Goal: Transaction & Acquisition: Purchase product/service

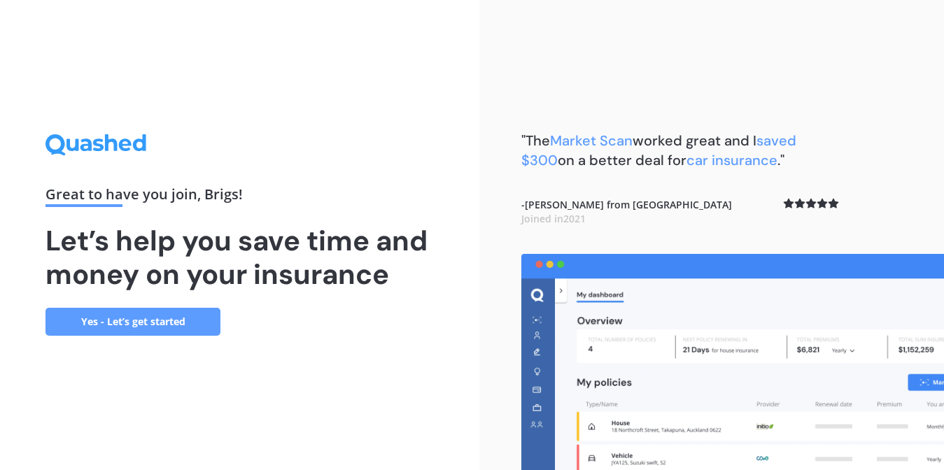
click at [168, 320] on link "Yes - Let’s get started" at bounding box center [132, 322] width 175 height 28
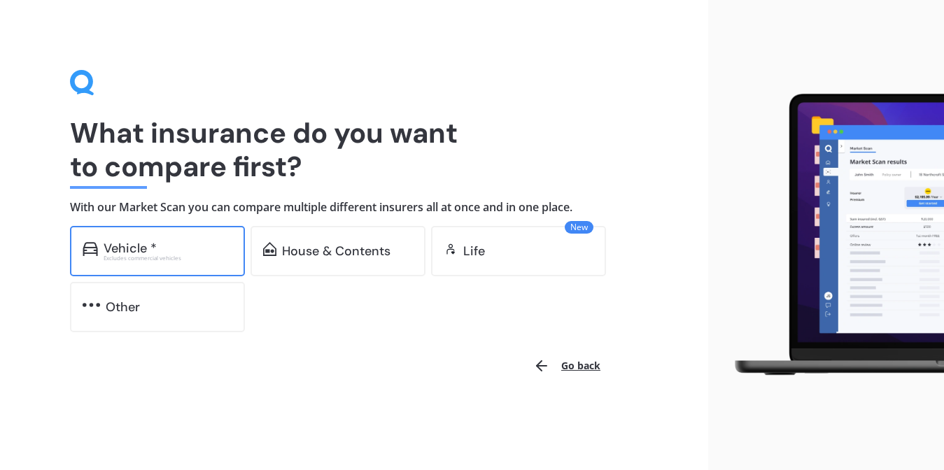
click at [168, 248] on div "Vehicle *" at bounding box center [168, 248] width 129 height 14
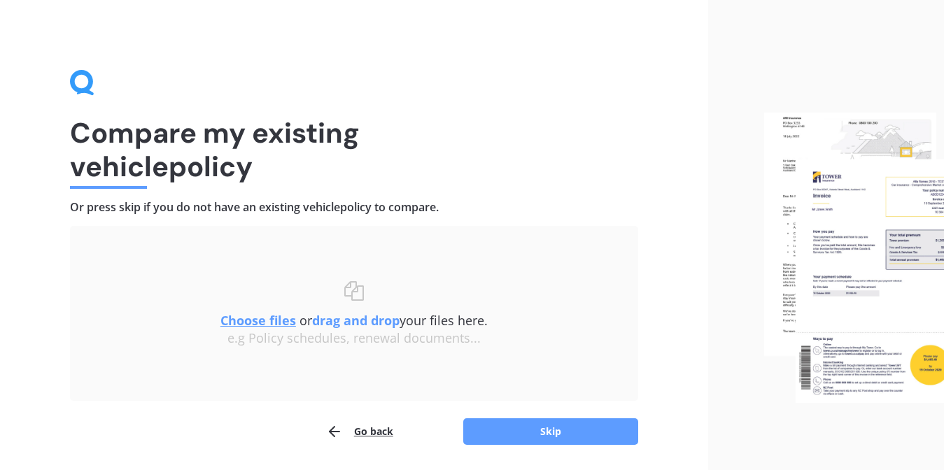
scroll to position [45, 0]
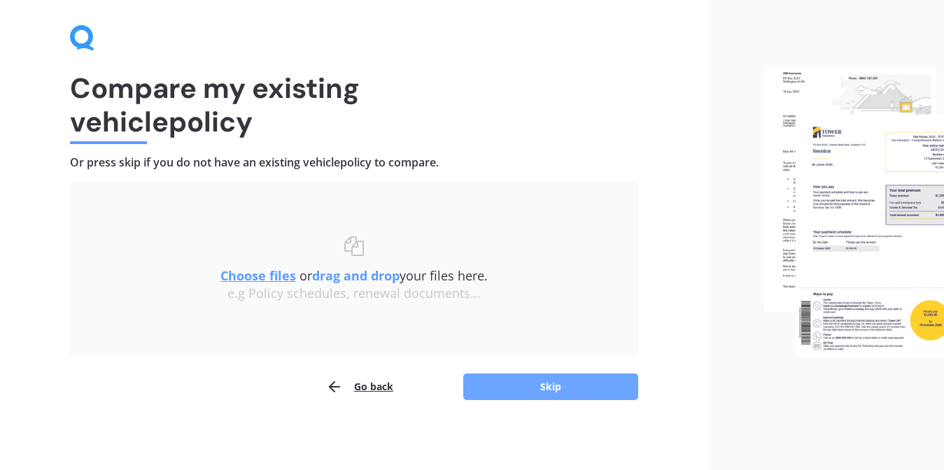
click at [548, 390] on button "Skip" at bounding box center [550, 387] width 175 height 27
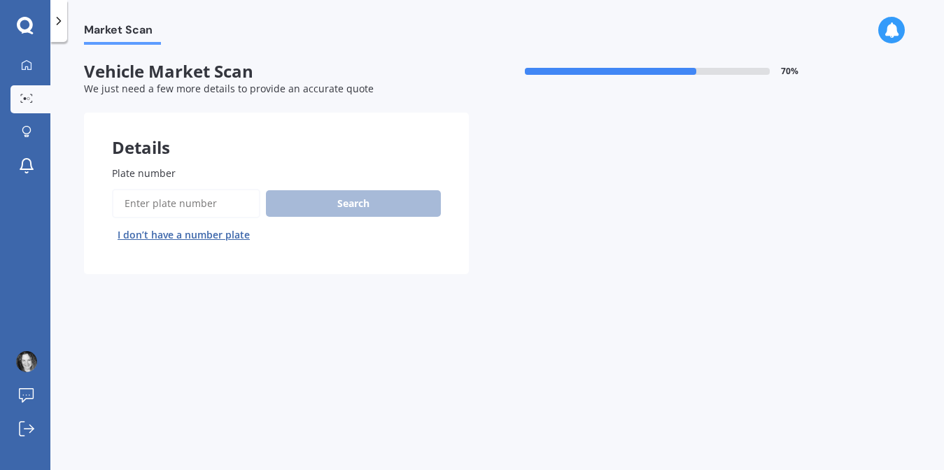
click at [222, 234] on button "I don’t have a number plate" at bounding box center [183, 235] width 143 height 22
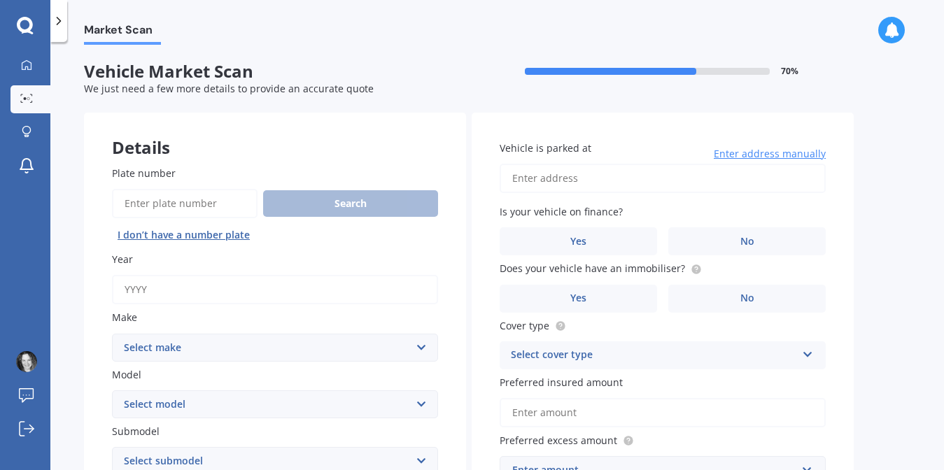
click at [179, 288] on input "Year" at bounding box center [275, 289] width 326 height 29
type input "2020"
click at [421, 348] on select "Select make AC ALFA ROMEO ASTON [PERSON_NAME] AUDI AUSTIN BEDFORD BENTLEY BMW B…" at bounding box center [275, 348] width 326 height 28
select select "HONDA"
click at [112, 334] on select "Select make AC ALFA ROMEO ASTON [PERSON_NAME] AUDI AUSTIN BEDFORD BENTLEY BMW B…" at bounding box center [275, 348] width 326 height 28
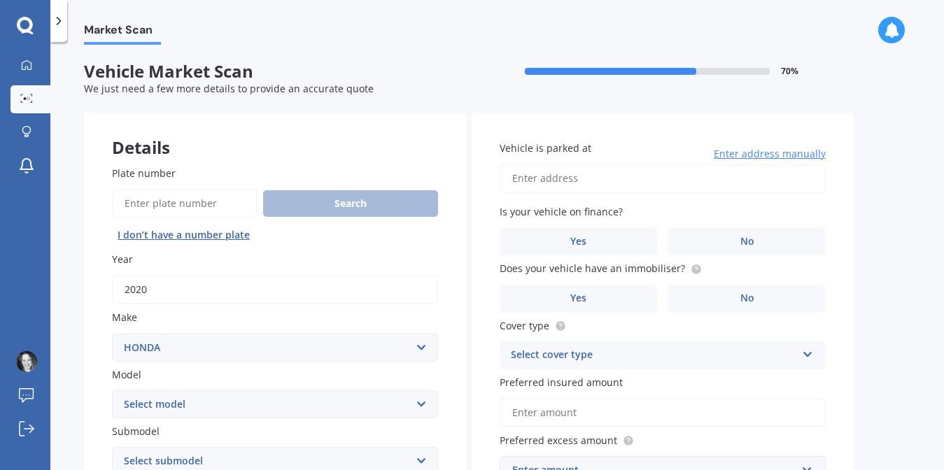
scroll to position [45, 0]
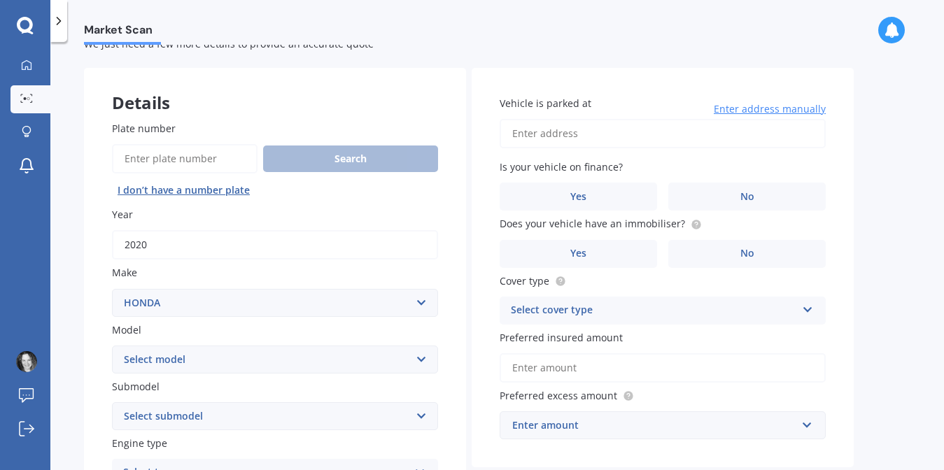
click at [421, 359] on select "Select model Accord Acty Acura Airwave Ascot Avancier Beat Capa City Civic Conc…" at bounding box center [275, 360] width 326 height 28
select select "FIT"
click at [112, 346] on select "Select model Accord Acty Acura Airwave Ascot Avancier Beat Capa City Civic Conc…" at bounding box center [275, 360] width 326 height 28
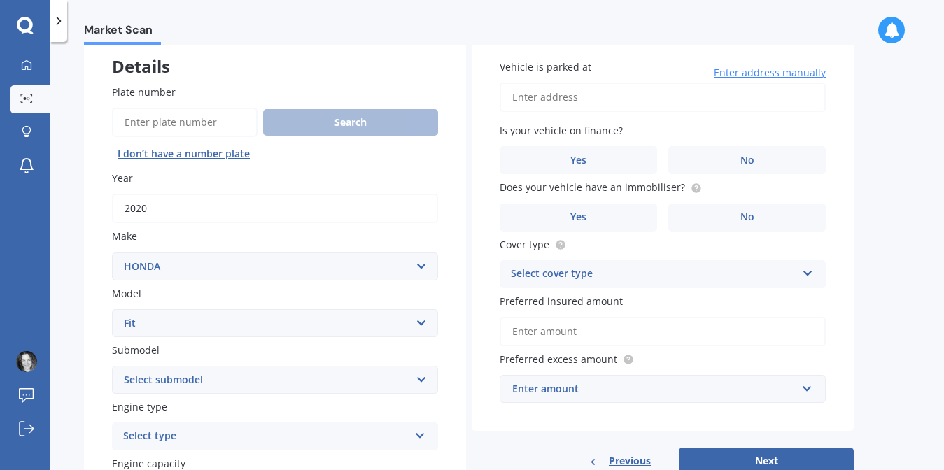
click at [422, 381] on select "Select submodel Diesel EV Hybrid Petrol" at bounding box center [275, 380] width 326 height 28
select select "HYBRID"
click at [112, 367] on select "Select submodel Diesel EV Hybrid Petrol" at bounding box center [275, 380] width 326 height 28
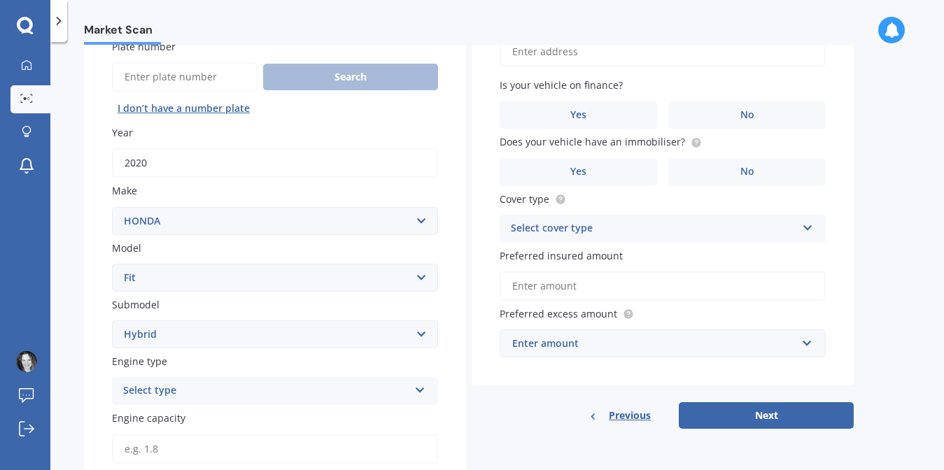
click at [423, 392] on icon at bounding box center [420, 388] width 12 height 10
click at [405, 292] on div "Petrol" at bounding box center [275, 288] width 325 height 25
click at [417, 392] on icon at bounding box center [420, 388] width 12 height 10
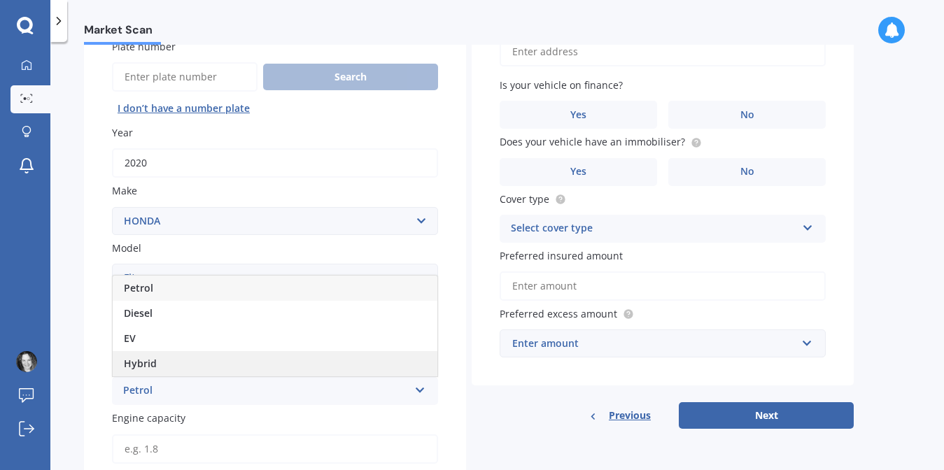
click at [407, 369] on div "Hybrid" at bounding box center [275, 363] width 325 height 25
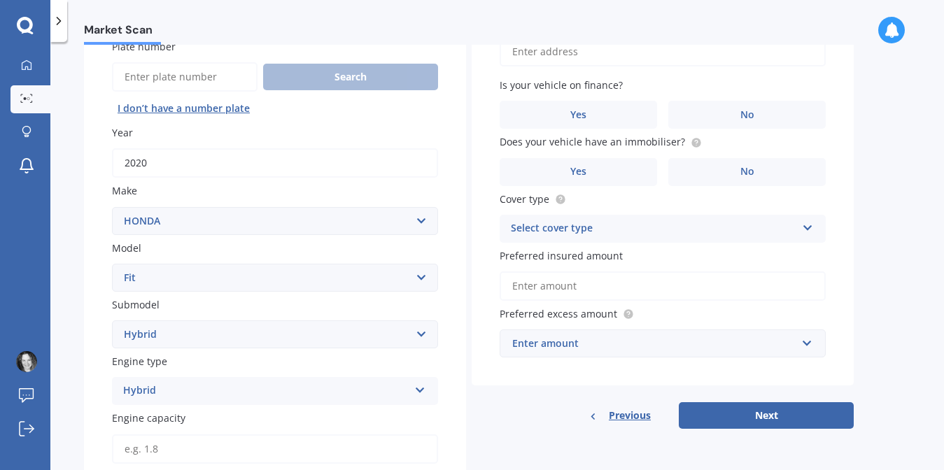
scroll to position [171, 0]
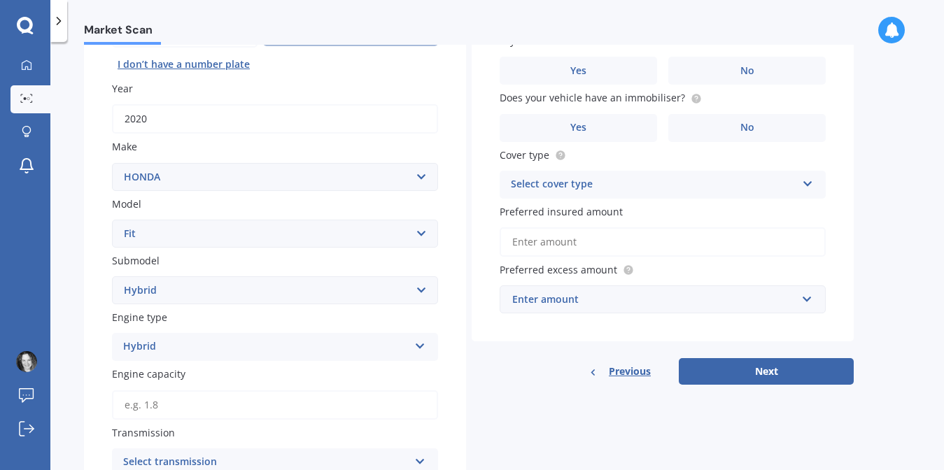
click at [368, 406] on input "Engine capacity" at bounding box center [275, 404] width 326 height 29
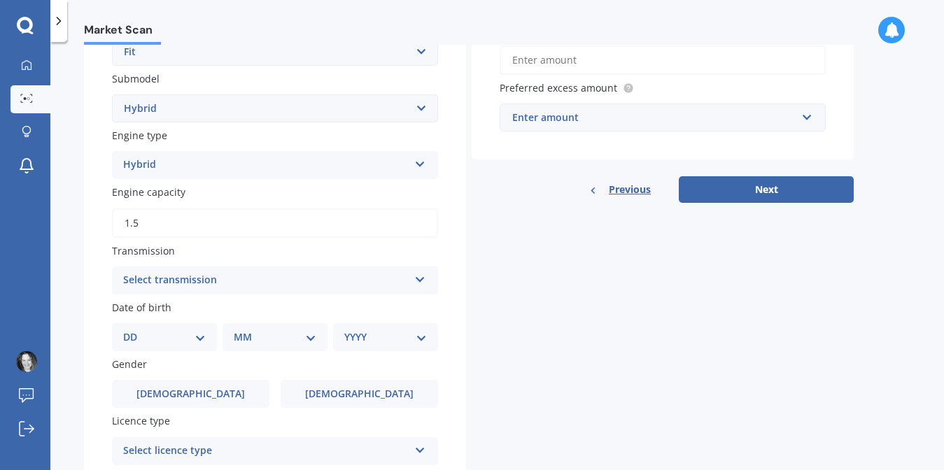
scroll to position [382, 0]
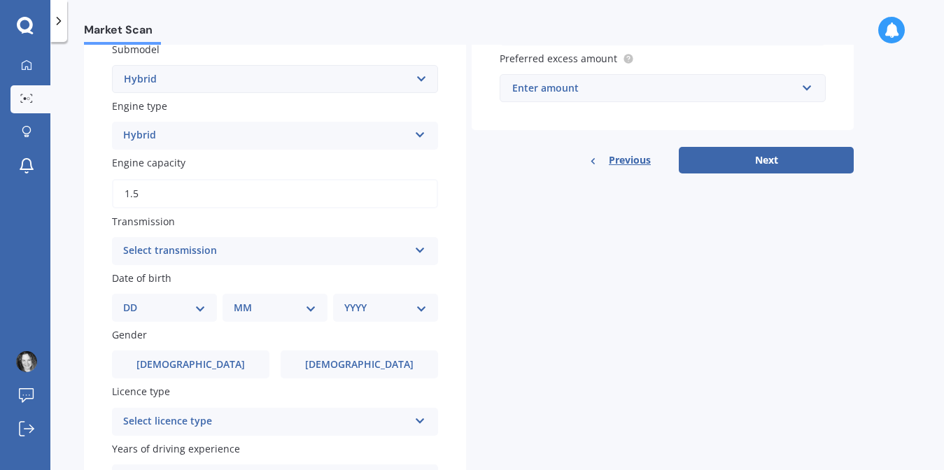
type input "1.5"
click at [419, 253] on icon at bounding box center [420, 248] width 12 height 10
click at [406, 285] on div "Auto" at bounding box center [275, 278] width 325 height 25
click at [201, 311] on select "DD 01 02 03 04 05 06 07 08 09 10 11 12 13 14 15 16 17 18 19 20 21 22 23 24 25 2…" at bounding box center [164, 307] width 83 height 15
select select "24"
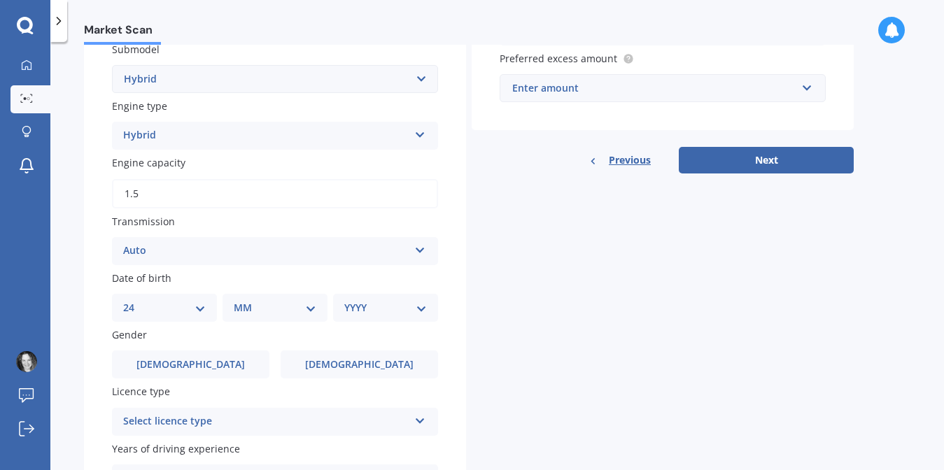
click at [134, 303] on select "DD 01 02 03 04 05 06 07 08 09 10 11 12 13 14 15 16 17 18 19 20 21 22 23 24 25 2…" at bounding box center [164, 307] width 83 height 15
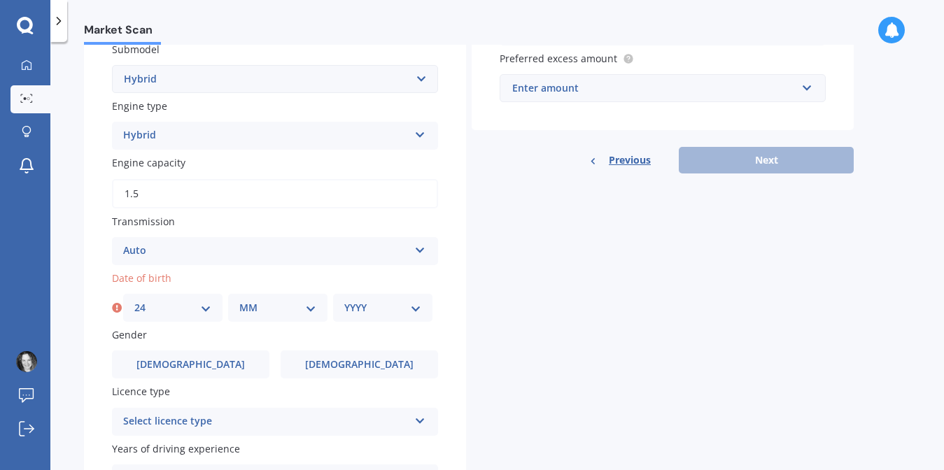
click at [311, 313] on select "MM 01 02 03 04 05 06 07 08 09 10 11 12" at bounding box center [277, 307] width 77 height 15
select select "08"
click at [239, 303] on select "MM 01 02 03 04 05 06 07 08 09 10 11 12" at bounding box center [277, 307] width 77 height 15
click at [416, 312] on select "YYYY 2025 2024 2023 2022 2021 2020 2019 2018 2017 2016 2015 2014 2013 2012 2011…" at bounding box center [382, 307] width 77 height 15
select select "1968"
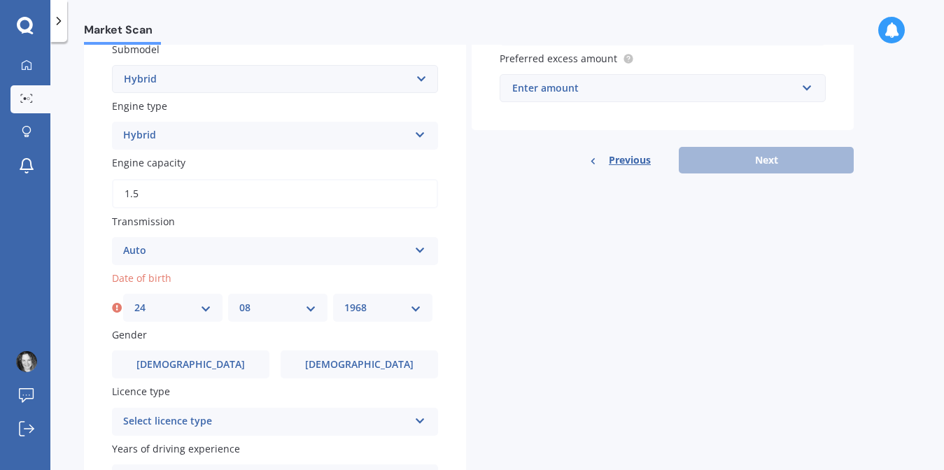
click at [344, 303] on select "YYYY 2025 2024 2023 2022 2021 2020 2019 2018 2017 2016 2015 2014 2013 2012 2011…" at bounding box center [382, 307] width 77 height 15
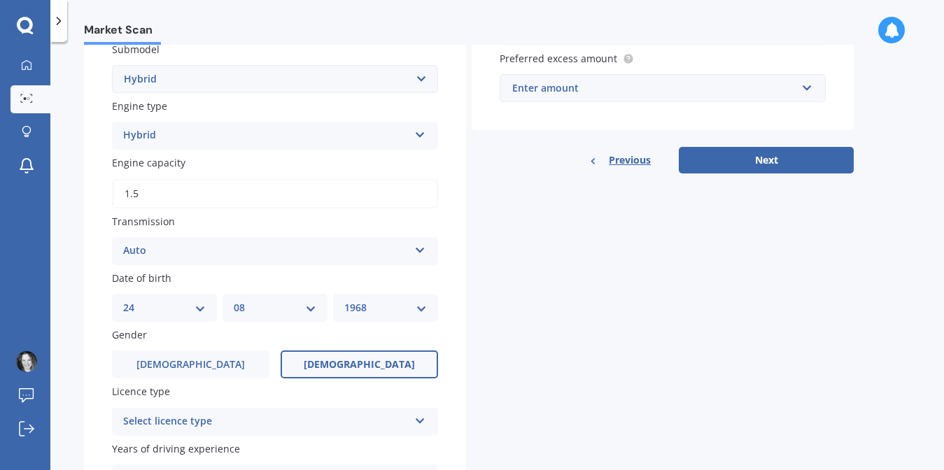
click at [365, 368] on span "[DEMOGRAPHIC_DATA]" at bounding box center [359, 365] width 111 height 12
click at [0, 0] on input "[DEMOGRAPHIC_DATA]" at bounding box center [0, 0] width 0 height 0
click at [420, 423] on icon at bounding box center [420, 418] width 12 height 10
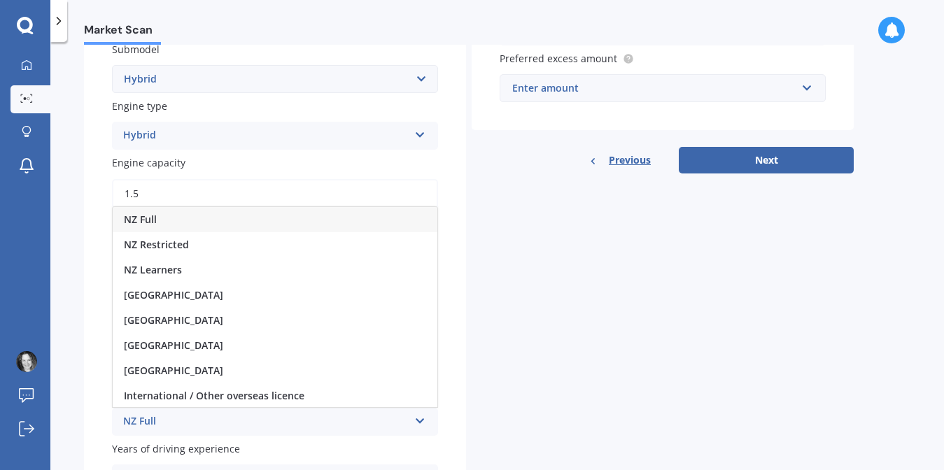
click at [385, 227] on div "NZ Full" at bounding box center [275, 219] width 325 height 25
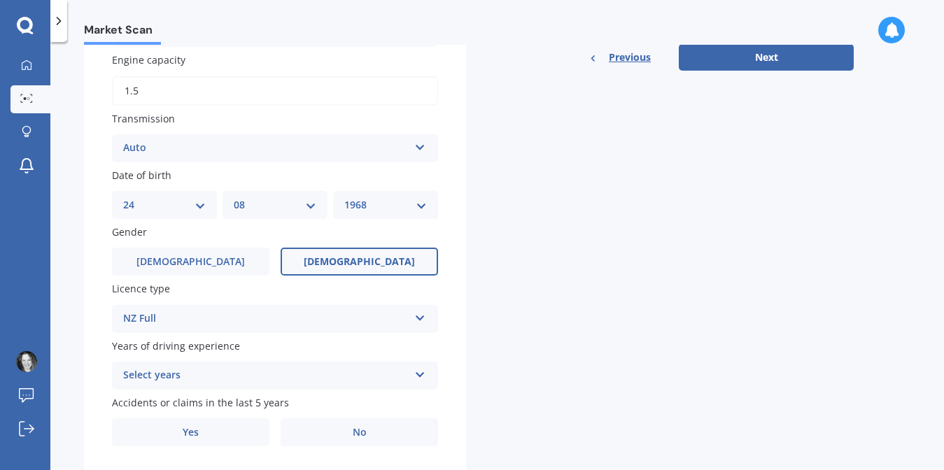
scroll to position [530, 0]
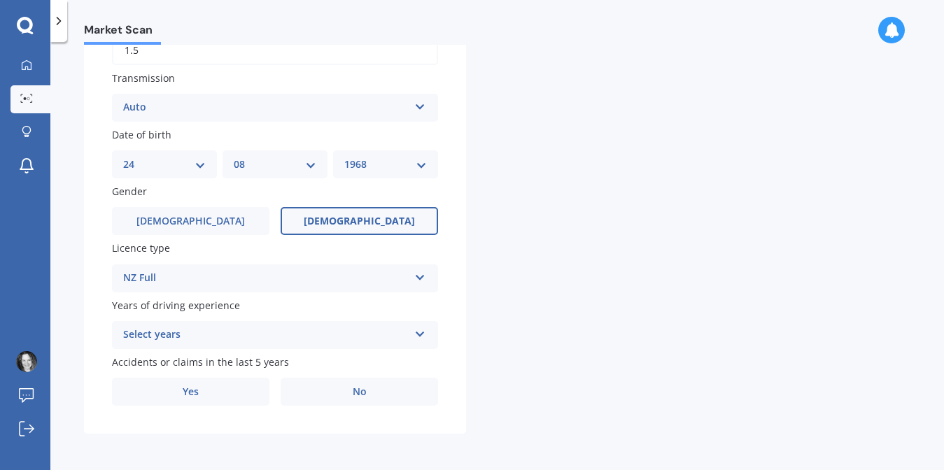
click at [416, 333] on icon at bounding box center [420, 332] width 12 height 10
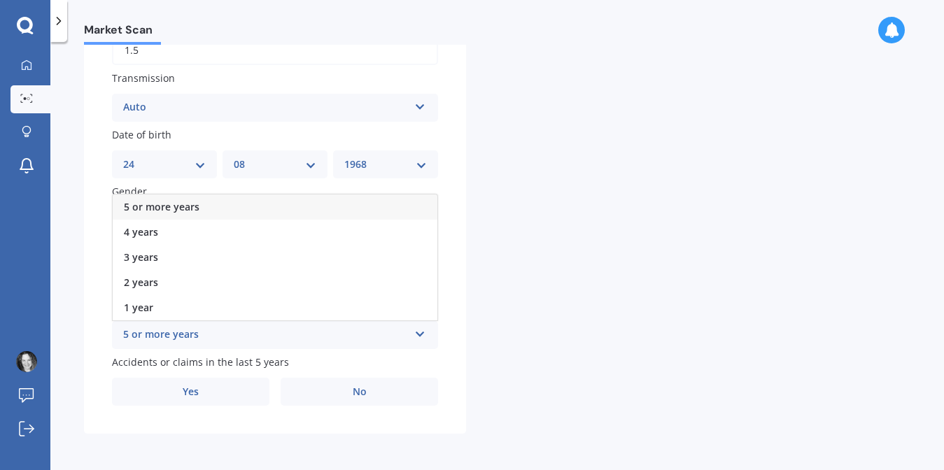
click at [391, 204] on div "5 or more years" at bounding box center [275, 206] width 325 height 25
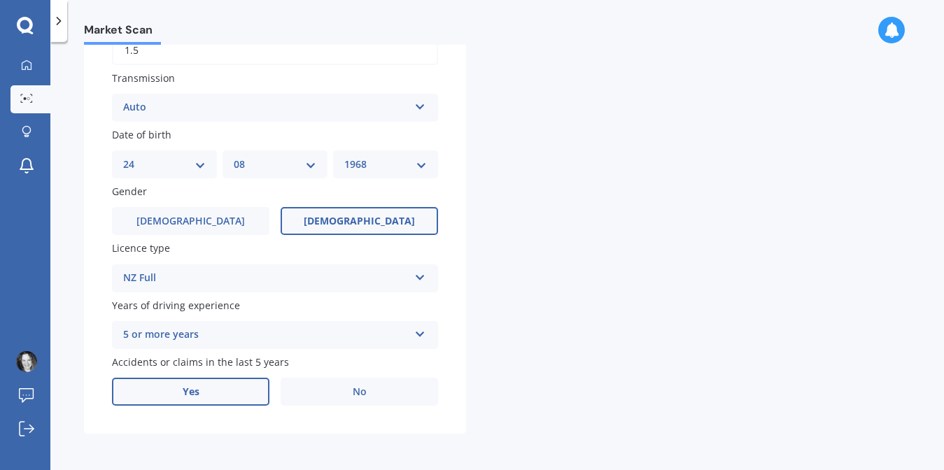
click at [213, 395] on label "Yes" at bounding box center [190, 392] width 157 height 28
click at [0, 0] on input "Yes" at bounding box center [0, 0] width 0 height 0
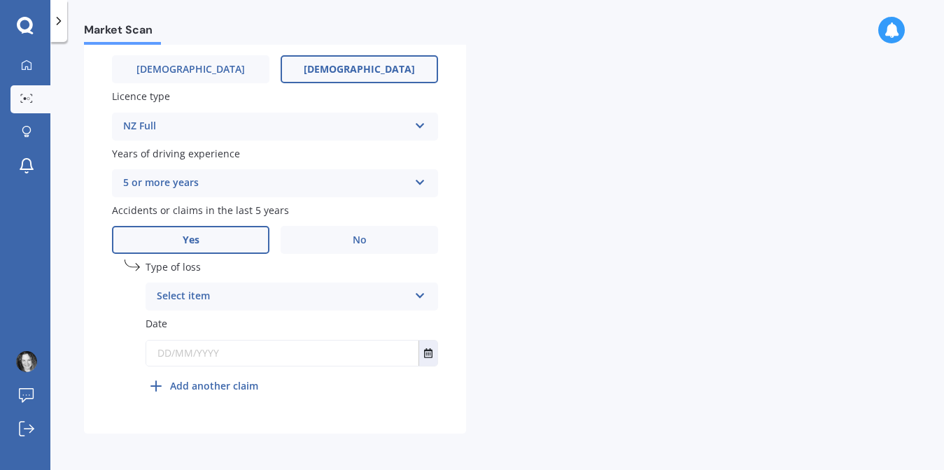
scroll to position [682, 0]
click at [421, 295] on icon at bounding box center [420, 293] width 12 height 10
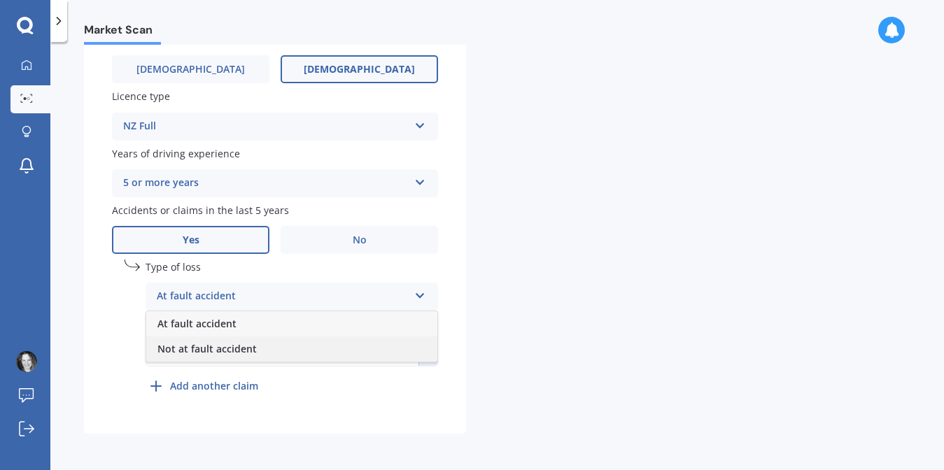
click at [393, 348] on div "Not at fault accident" at bounding box center [291, 349] width 291 height 25
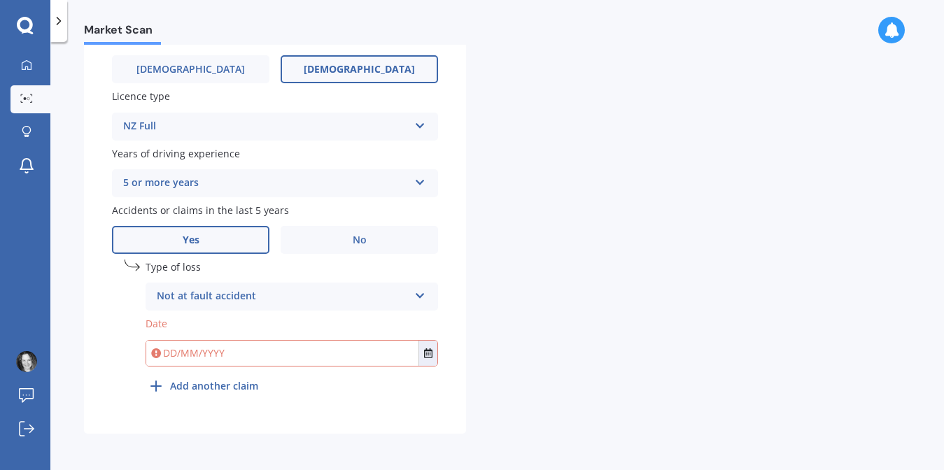
click at [172, 349] on input "text" at bounding box center [282, 353] width 272 height 25
type input "29/10/2025"
click at [430, 353] on icon "Select date" at bounding box center [428, 353] width 8 height 10
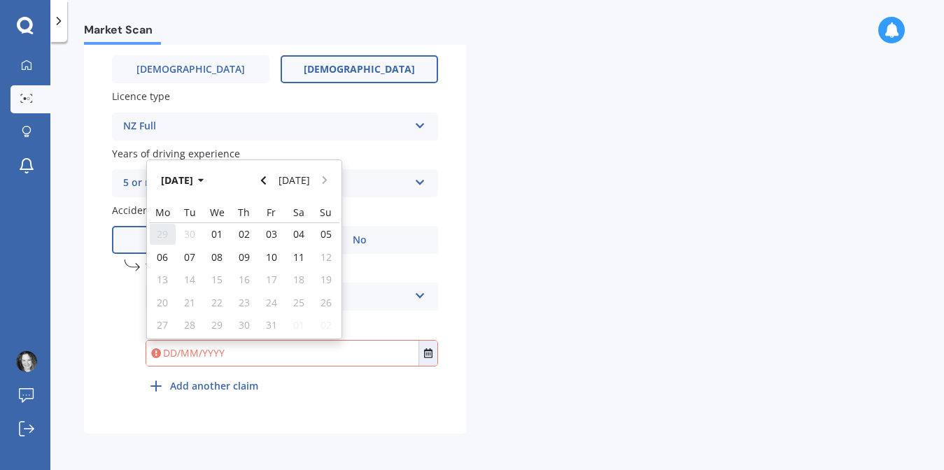
click at [164, 234] on span "29" at bounding box center [162, 233] width 11 height 13
type input "[DATE]"
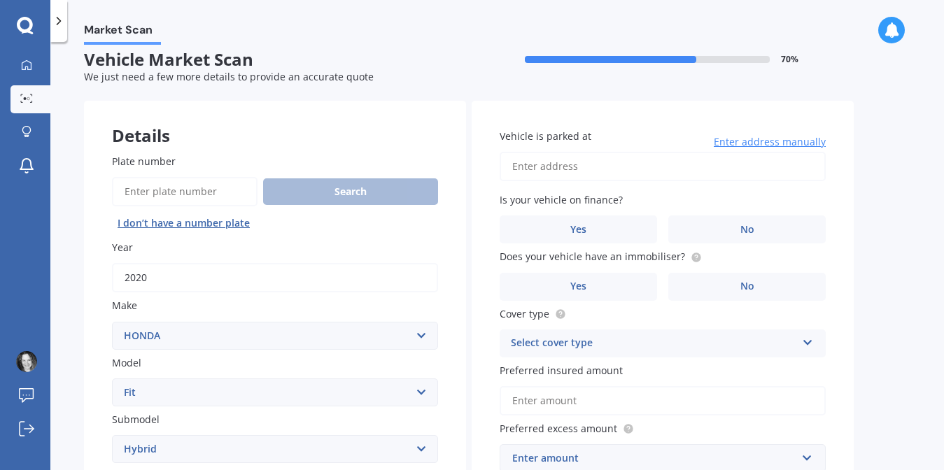
scroll to position [0, 0]
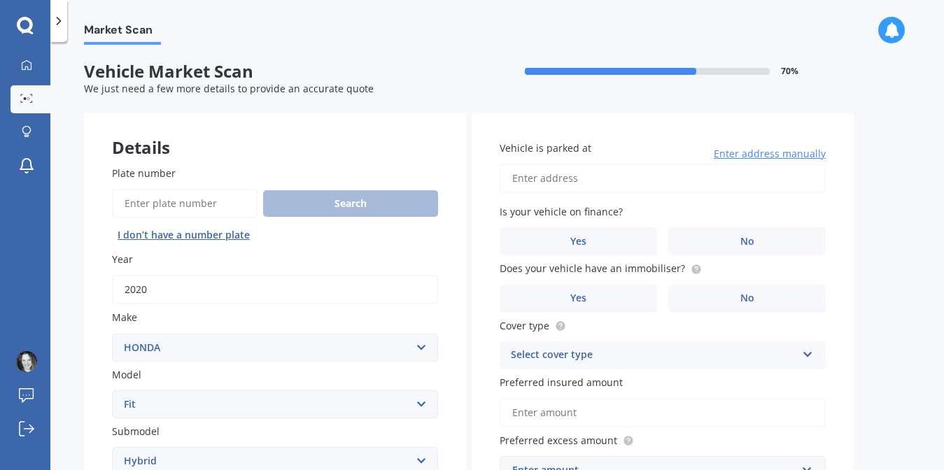
click at [627, 184] on input "Vehicle is parked at" at bounding box center [663, 178] width 326 height 29
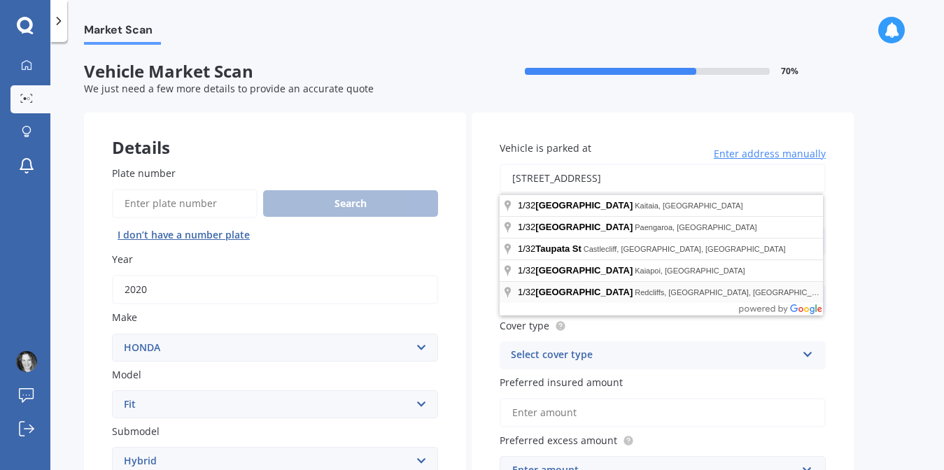
type input "[STREET_ADDRESS]"
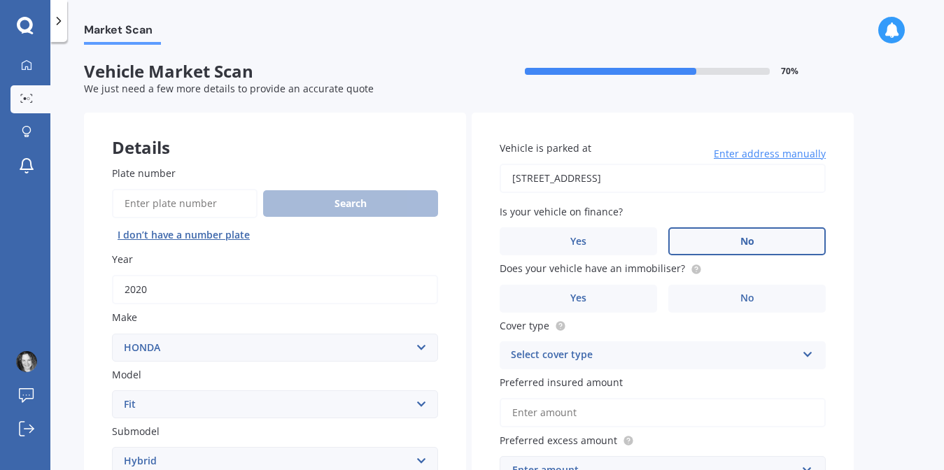
click at [763, 241] on label "No" at bounding box center [746, 241] width 157 height 28
click at [0, 0] on input "No" at bounding box center [0, 0] width 0 height 0
click at [602, 297] on label "Yes" at bounding box center [578, 299] width 157 height 28
click at [0, 0] on input "Yes" at bounding box center [0, 0] width 0 height 0
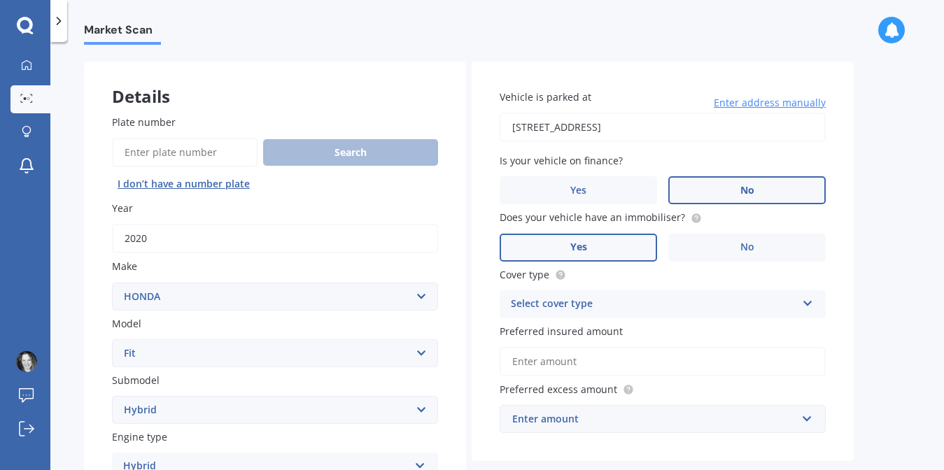
scroll to position [54, 0]
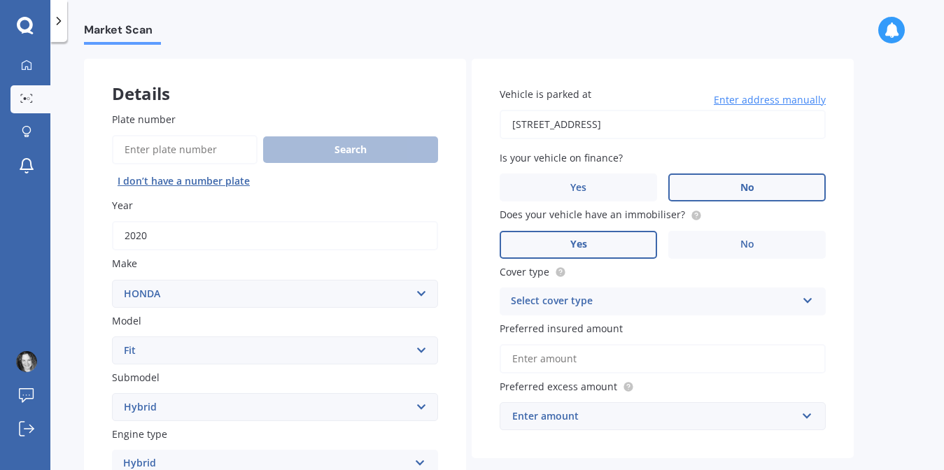
click at [807, 303] on icon at bounding box center [808, 298] width 12 height 10
click at [791, 327] on div "Comprehensive" at bounding box center [662, 328] width 325 height 25
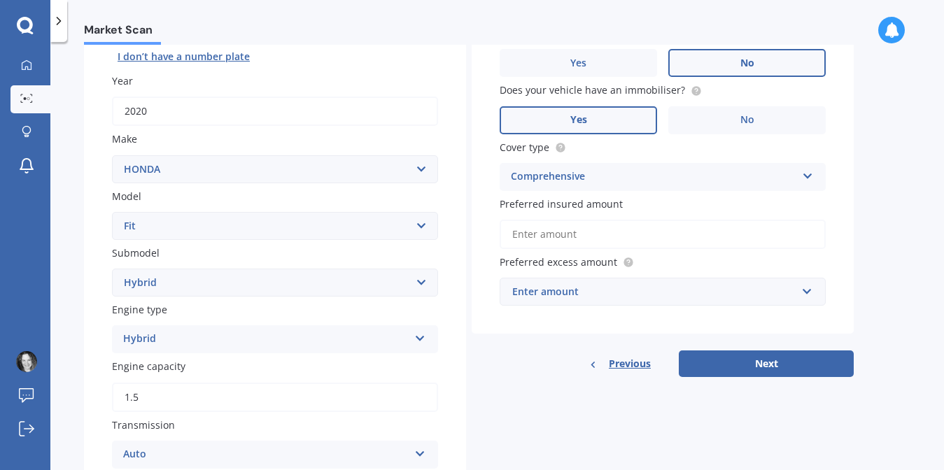
scroll to position [180, 0]
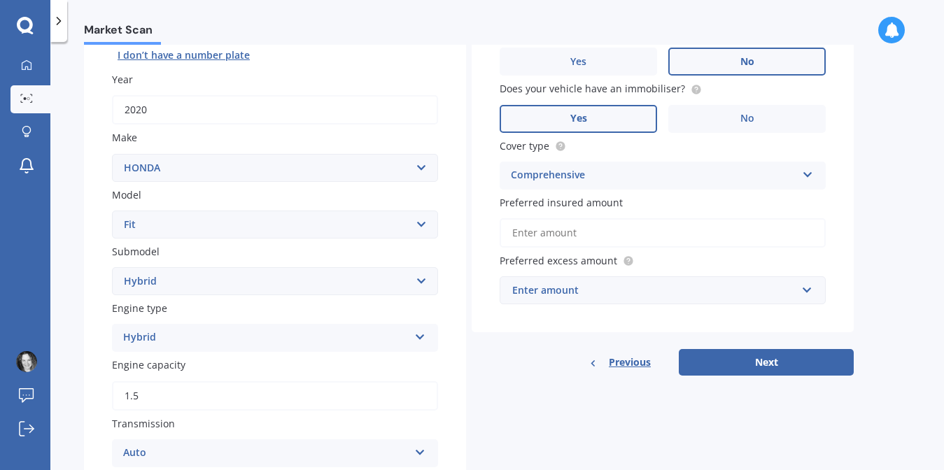
click at [551, 234] on input "Preferred insured amount" at bounding box center [663, 232] width 326 height 29
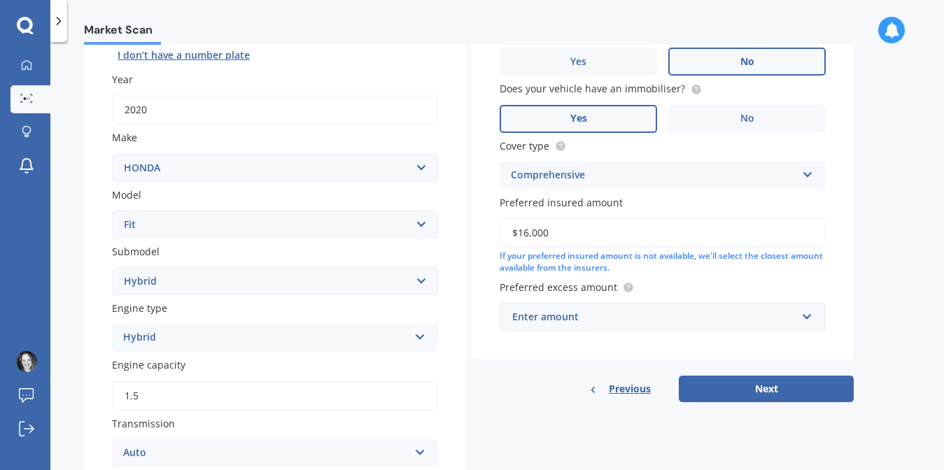
type input "$16,000"
click at [805, 323] on input "text" at bounding box center [657, 317] width 313 height 27
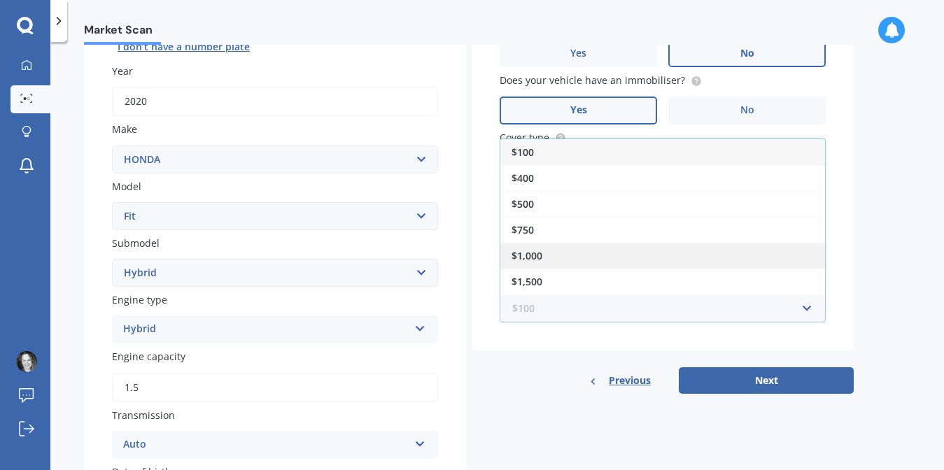
scroll to position [24, 0]
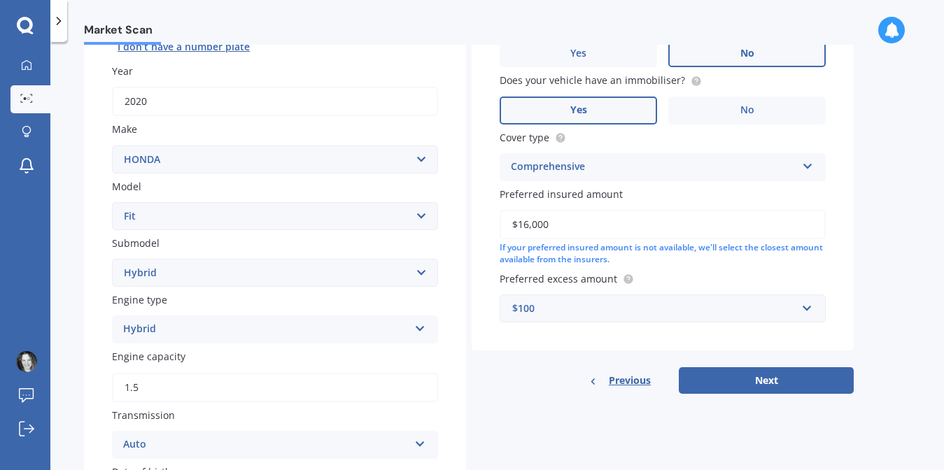
click at [836, 125] on div "Vehicle is parked at 1/32 Taupata Street, Redcliffs, Christchurch 8081 Enter ad…" at bounding box center [663, 137] width 382 height 426
click at [806, 313] on input "text" at bounding box center [657, 308] width 313 height 27
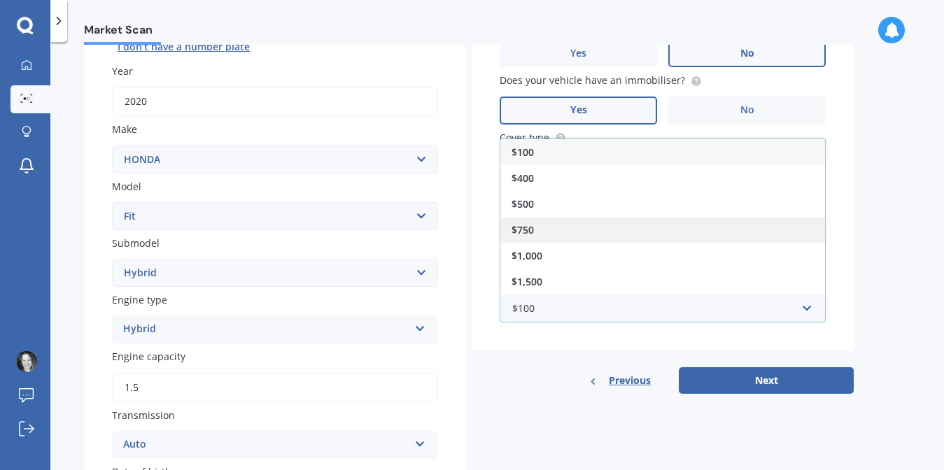
click at [773, 240] on div "$750" at bounding box center [662, 230] width 325 height 26
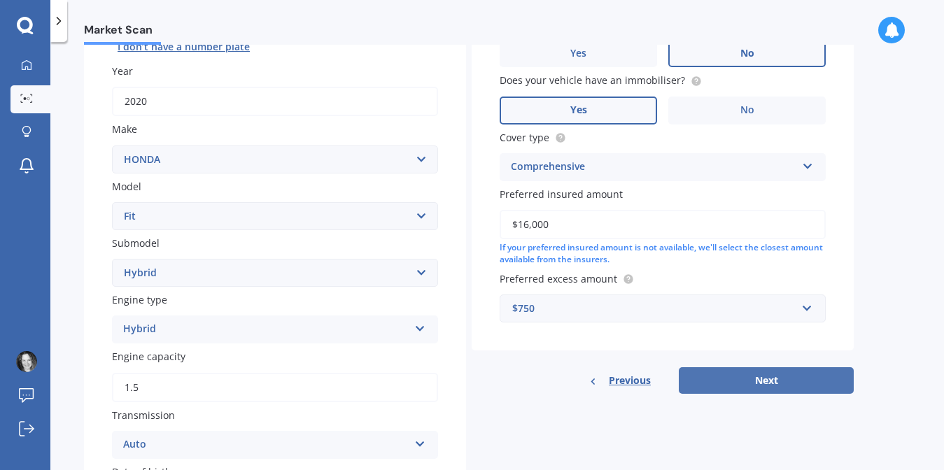
click at [749, 381] on button "Next" at bounding box center [766, 380] width 175 height 27
select select "24"
select select "08"
select select "1968"
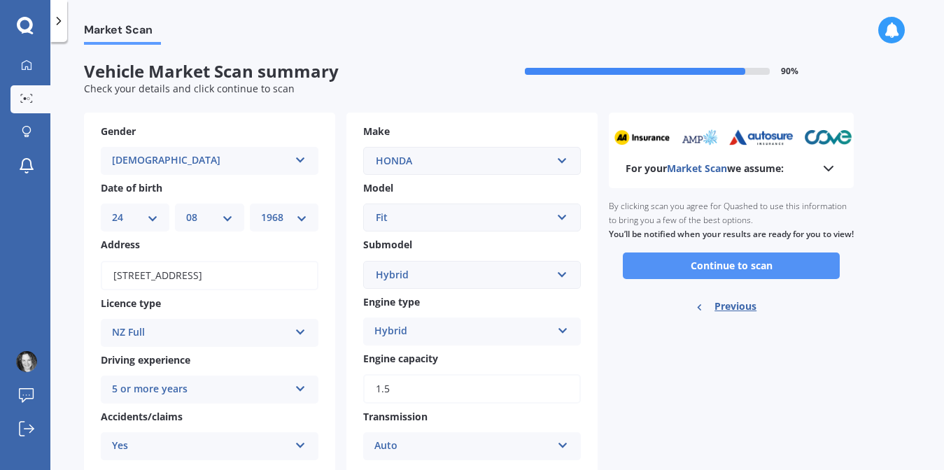
click at [758, 279] on button "Continue to scan" at bounding box center [731, 266] width 217 height 27
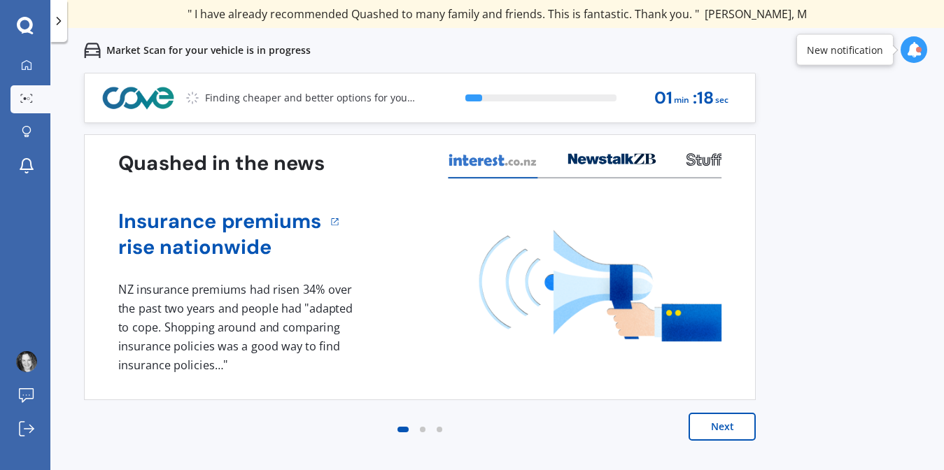
click at [709, 426] on button "Next" at bounding box center [721, 427] width 67 height 28
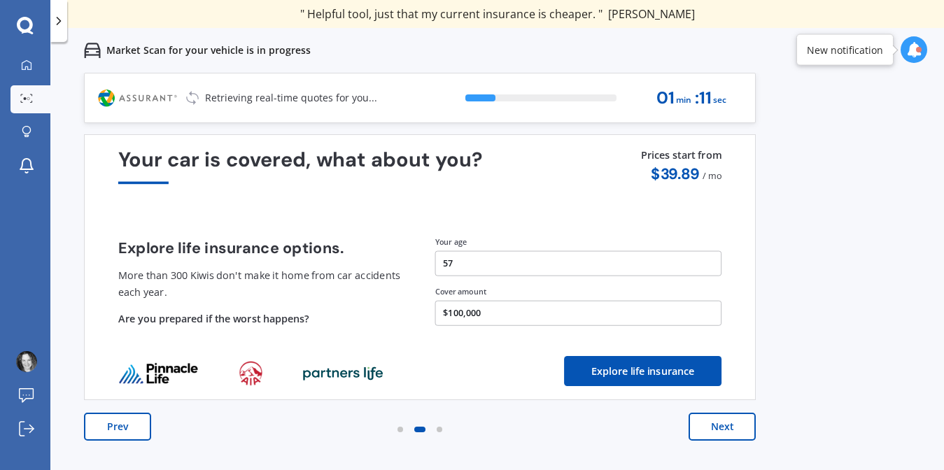
click at [709, 426] on button "Next" at bounding box center [721, 427] width 67 height 28
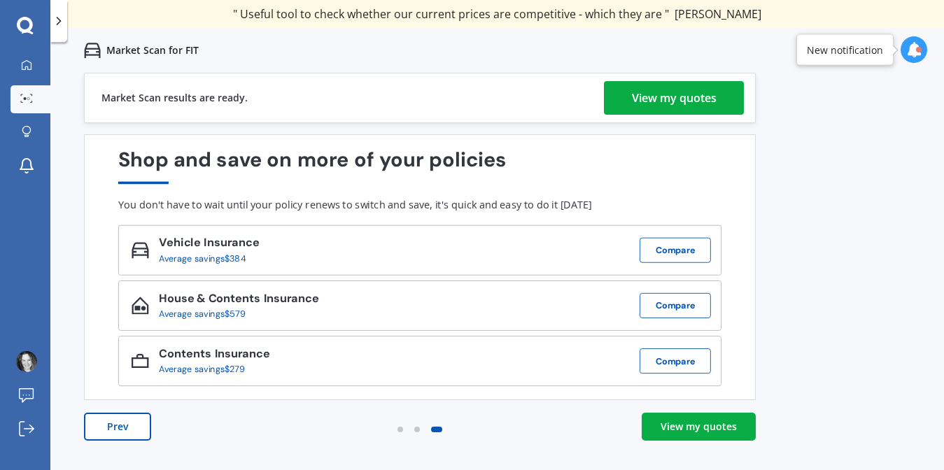
click at [659, 100] on div "View my quotes" at bounding box center [674, 98] width 85 height 34
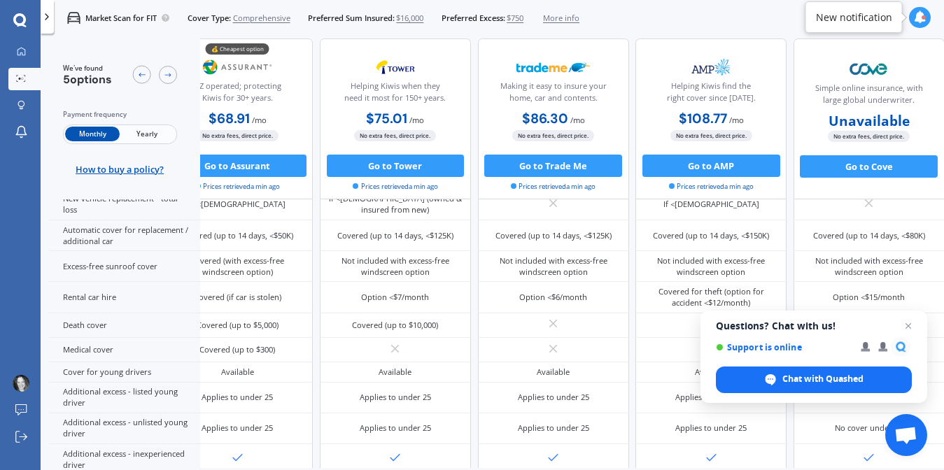
scroll to position [525, 0]
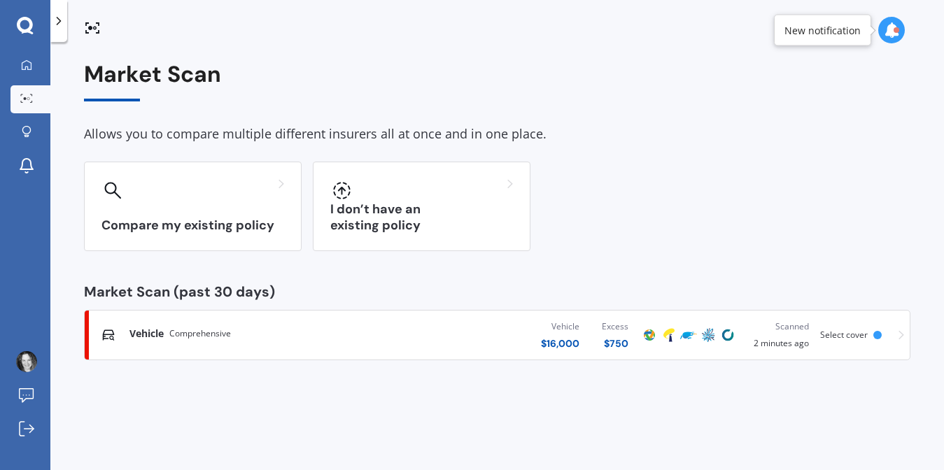
click at [144, 334] on span "Vehicle" at bounding box center [146, 334] width 34 height 14
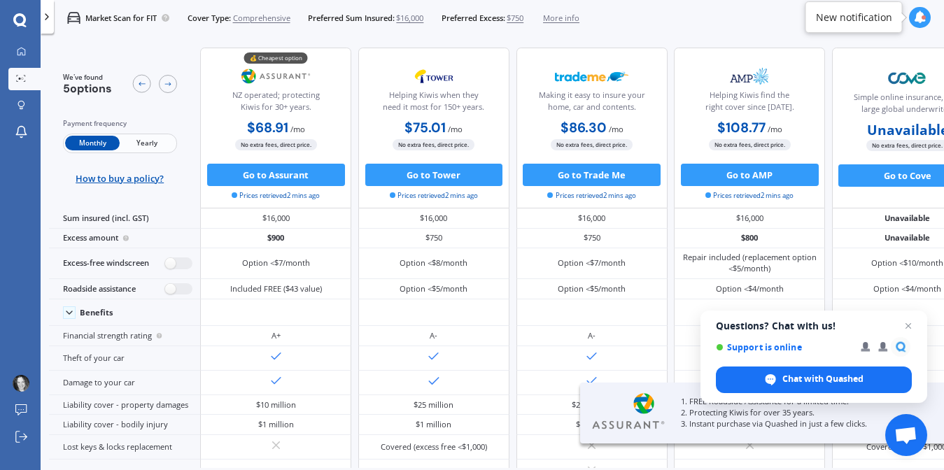
click at [150, 140] on span "Yearly" at bounding box center [147, 143] width 55 height 15
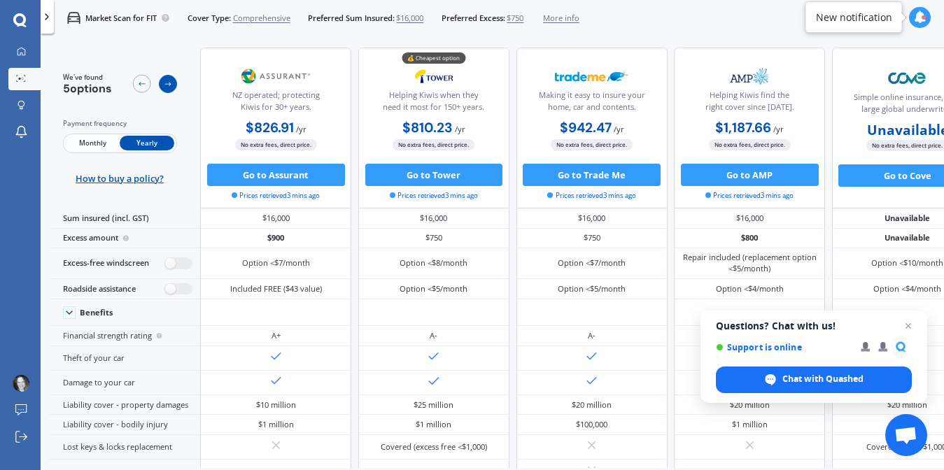
click at [170, 82] on icon at bounding box center [168, 84] width 9 height 9
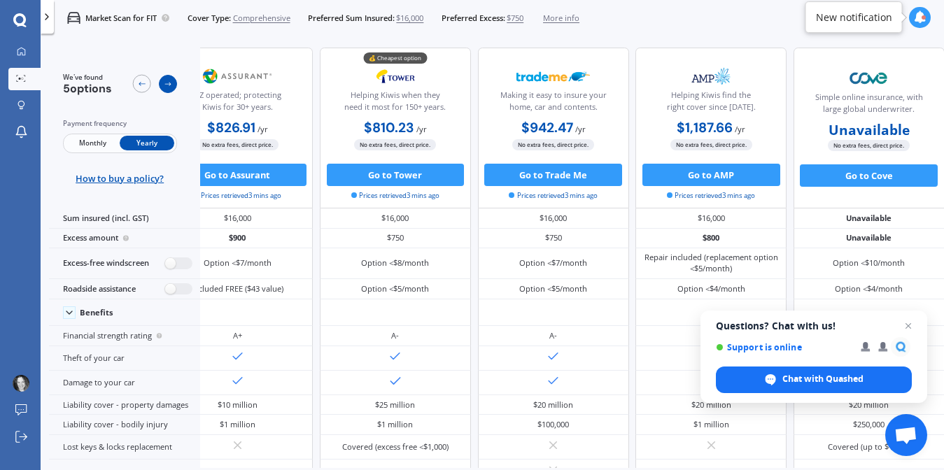
scroll to position [0, 56]
click at [142, 82] on icon at bounding box center [141, 84] width 9 height 9
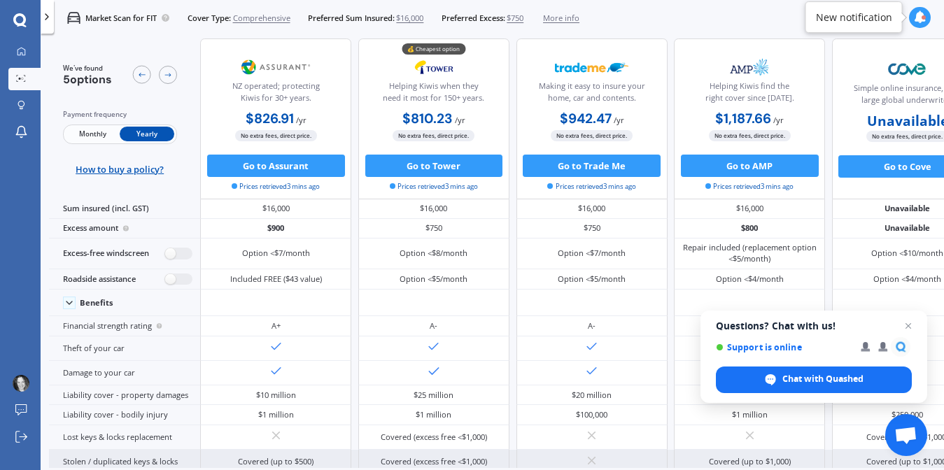
scroll to position [0, 0]
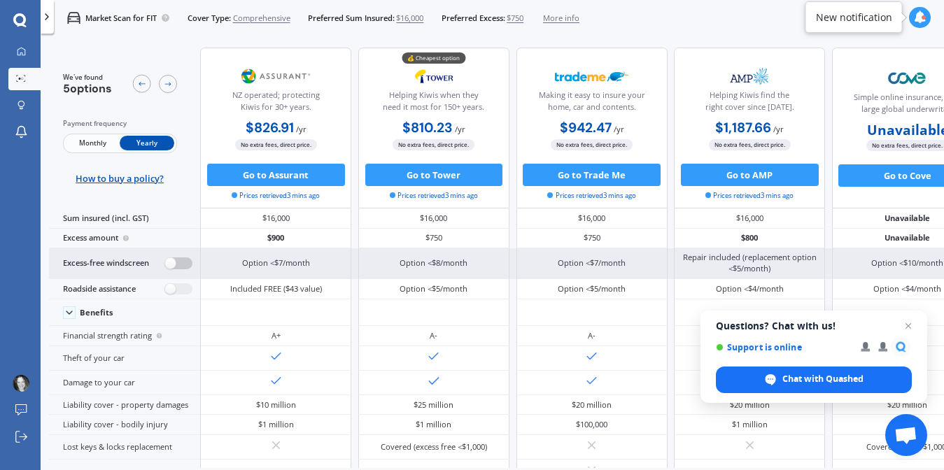
click at [186, 264] on label at bounding box center [178, 263] width 27 height 12
radio input "true"
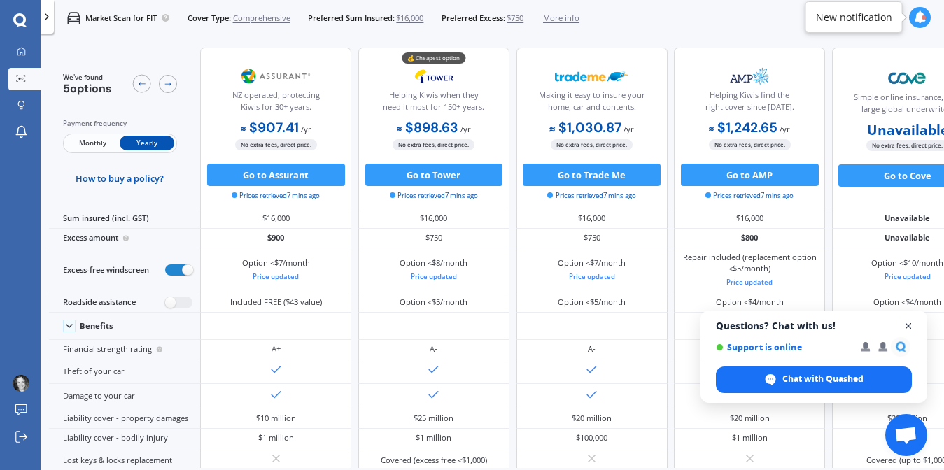
click at [909, 325] on span "Close chat" at bounding box center [908, 326] width 17 height 17
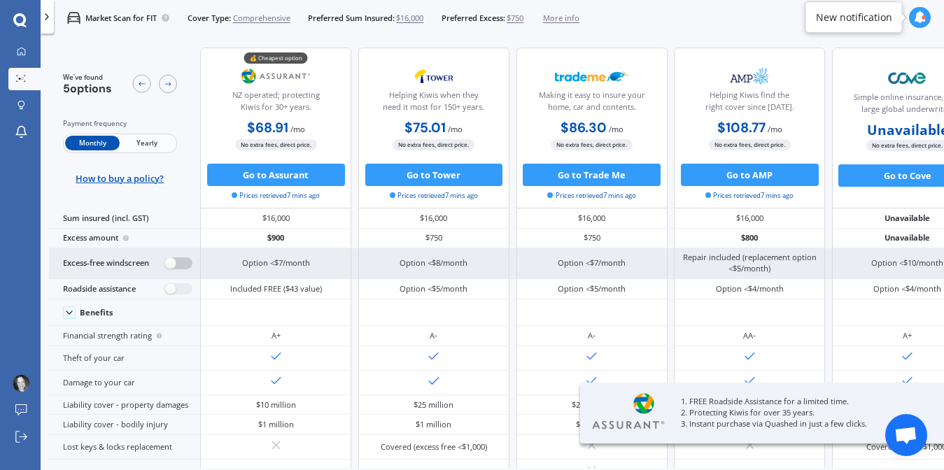
click at [180, 263] on label at bounding box center [178, 263] width 27 height 12
radio input "true"
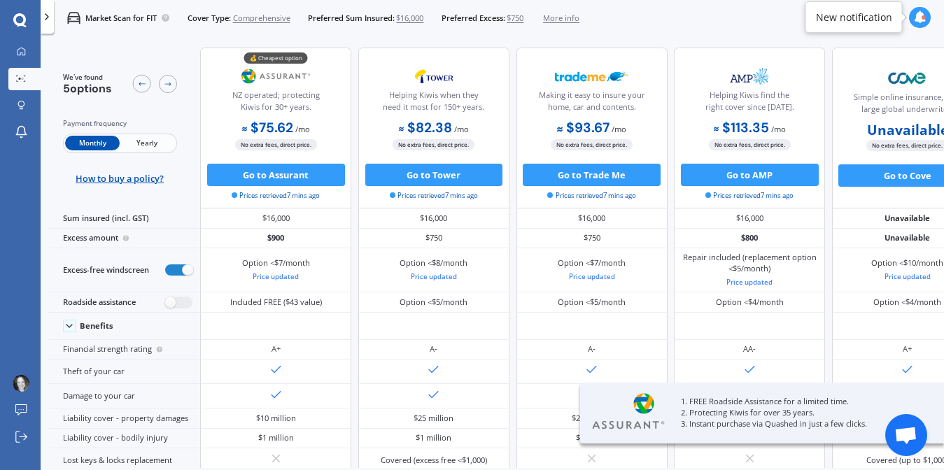
click at [150, 143] on span "Yearly" at bounding box center [147, 143] width 55 height 15
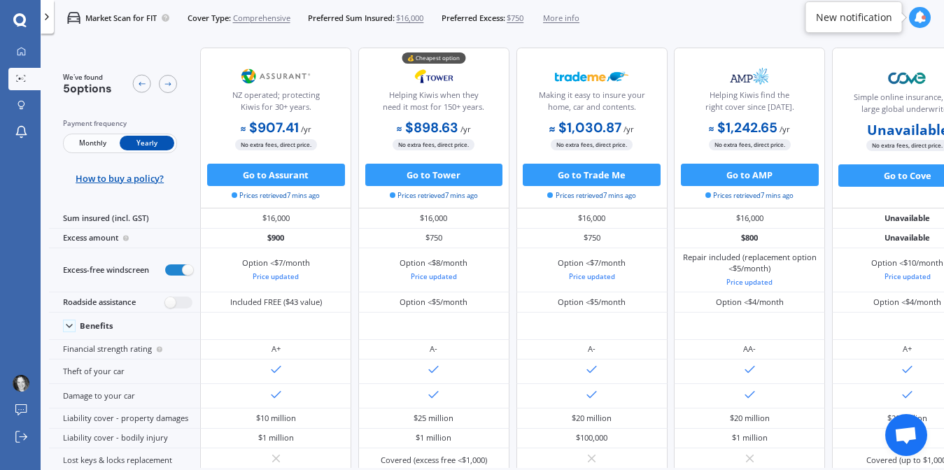
click at [573, 19] on span "More info" at bounding box center [561, 18] width 36 height 11
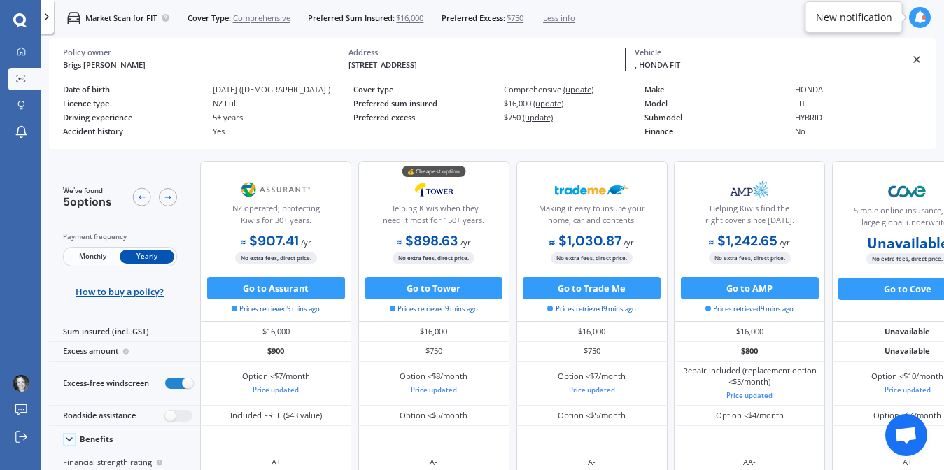
click at [917, 20] on icon at bounding box center [920, 17] width 13 height 13
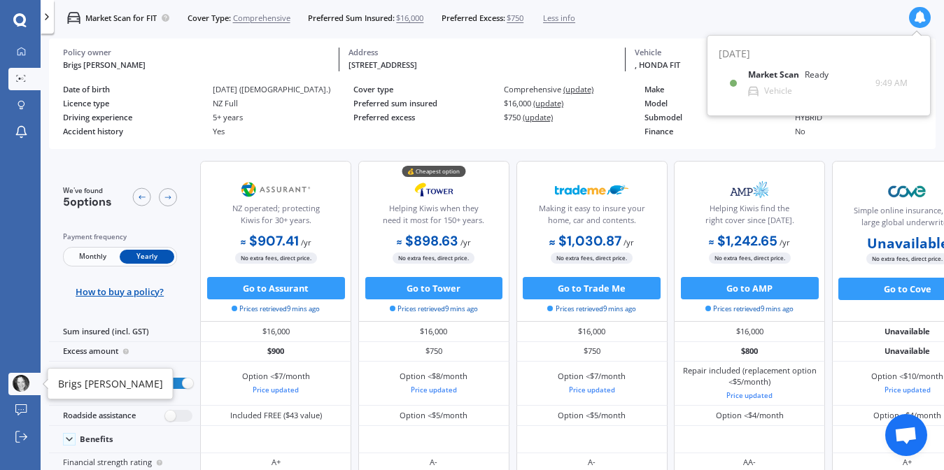
click at [23, 386] on img at bounding box center [21, 383] width 17 height 17
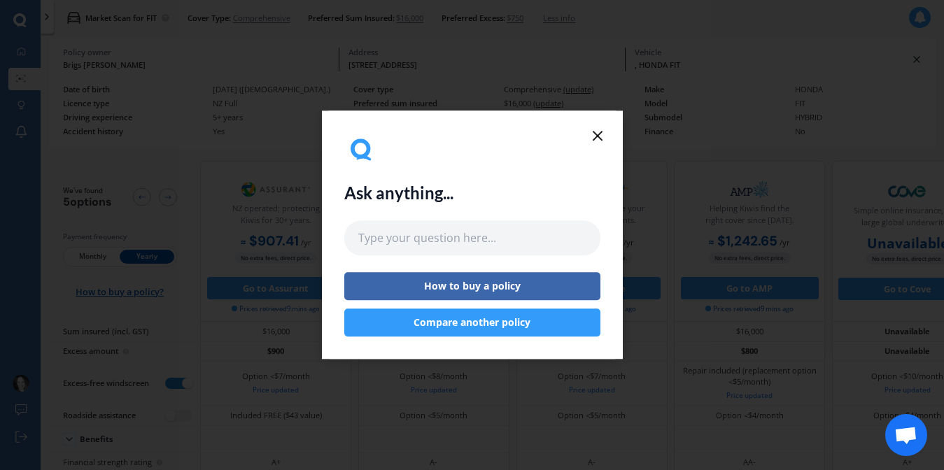
click at [486, 325] on button "Compare another policy" at bounding box center [472, 323] width 256 height 28
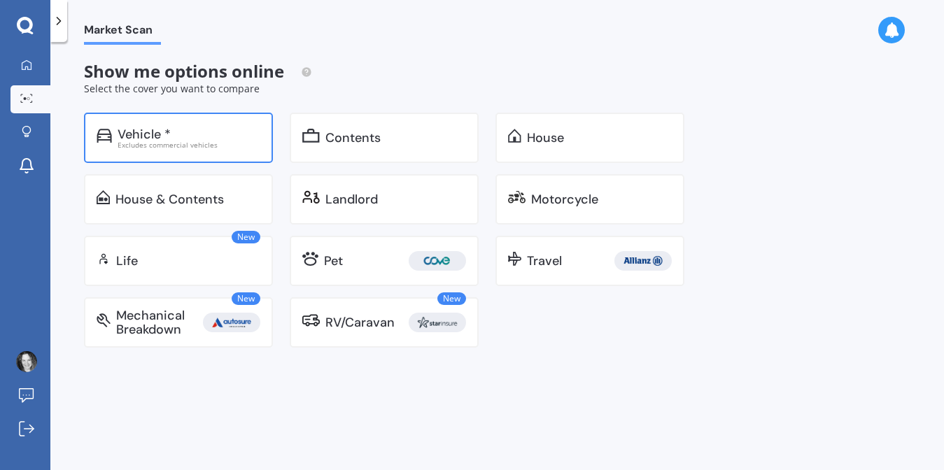
click at [204, 136] on div "Vehicle *" at bounding box center [189, 134] width 143 height 14
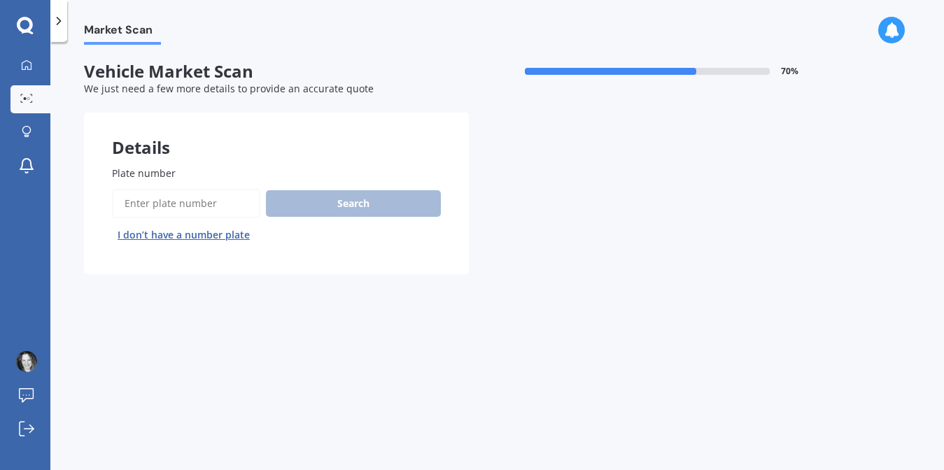
click at [213, 237] on button "I don’t have a number plate" at bounding box center [183, 235] width 143 height 22
select select "24"
select select "08"
select select "1968"
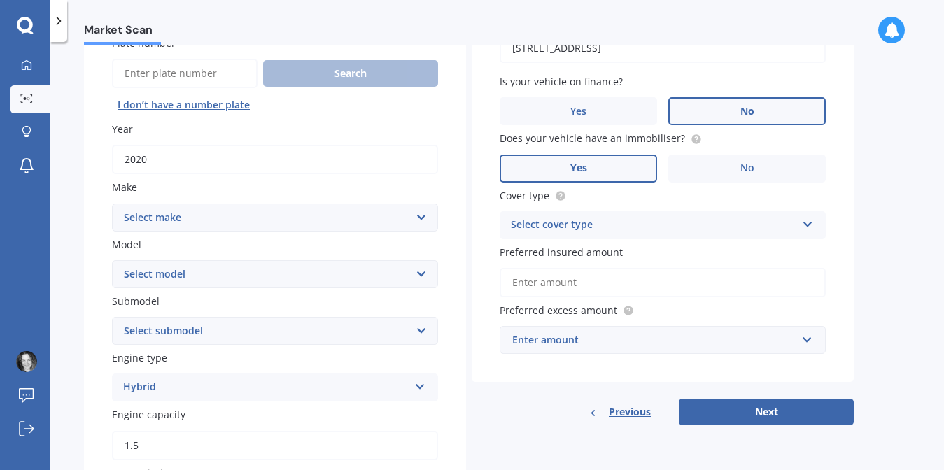
scroll to position [131, 0]
click at [421, 219] on select "Select make AC ALFA ROMEO ASTON [PERSON_NAME] AUDI AUSTIN BEDFORD BENTLEY BMW B…" at bounding box center [275, 217] width 326 height 28
select select "TOYOTA"
click at [112, 204] on select "Select make AC ALFA ROMEO ASTON [PERSON_NAME] AUDI AUSTIN BEDFORD BENTLEY BMW B…" at bounding box center [275, 217] width 326 height 28
click at [422, 274] on select "Select model 4 Runner 86 [PERSON_NAME] Alphard Altezza Aqua Aristo Aurion Auris…" at bounding box center [275, 274] width 326 height 28
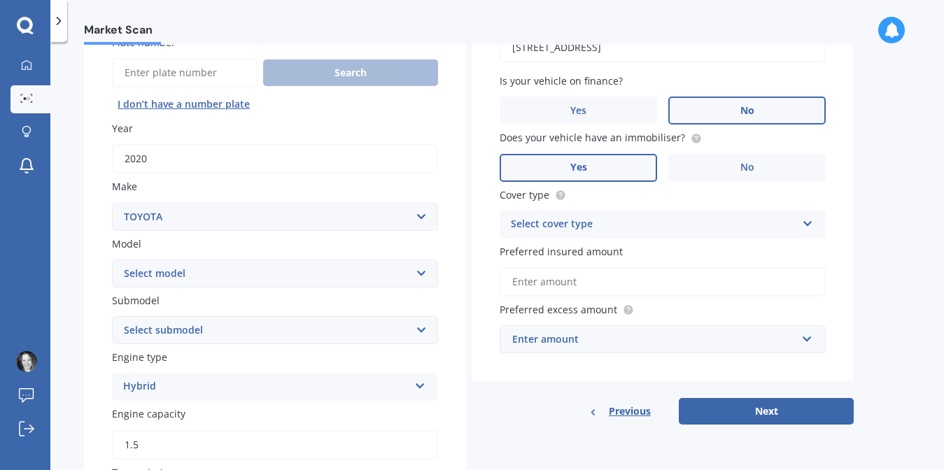
select select "AQUA"
click at [112, 260] on select "Select model 4 Runner 86 [PERSON_NAME] Alphard Altezza Aqua Aristo Aurion Auris…" at bounding box center [275, 274] width 326 height 28
click at [420, 334] on select "Select submodel (All Other) Hatchback Hybrid" at bounding box center [275, 330] width 326 height 28
select select "HYBRID"
click at [112, 318] on select "Select submodel (All Other) Hatchback Hybrid" at bounding box center [275, 330] width 326 height 28
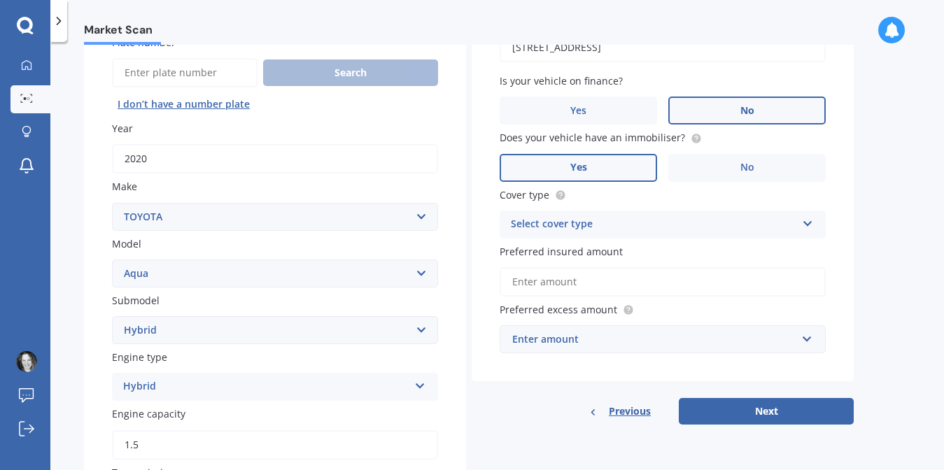
click at [421, 388] on icon at bounding box center [420, 383] width 12 height 10
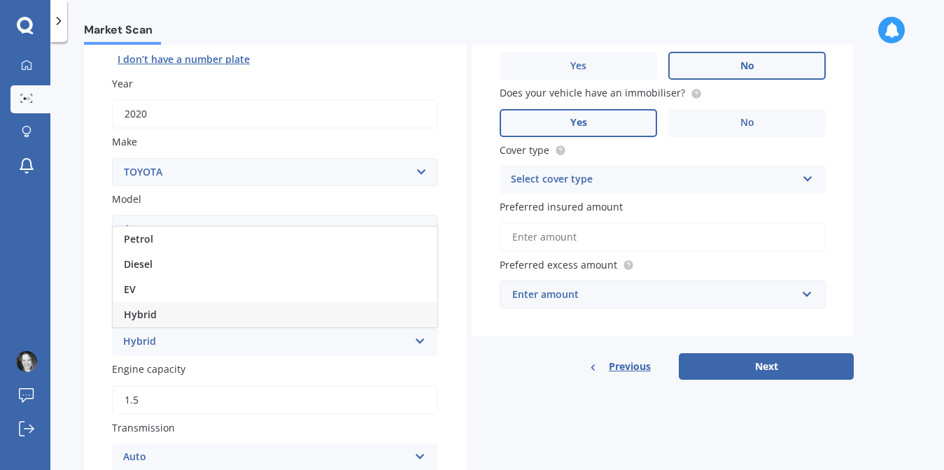
scroll to position [177, 0]
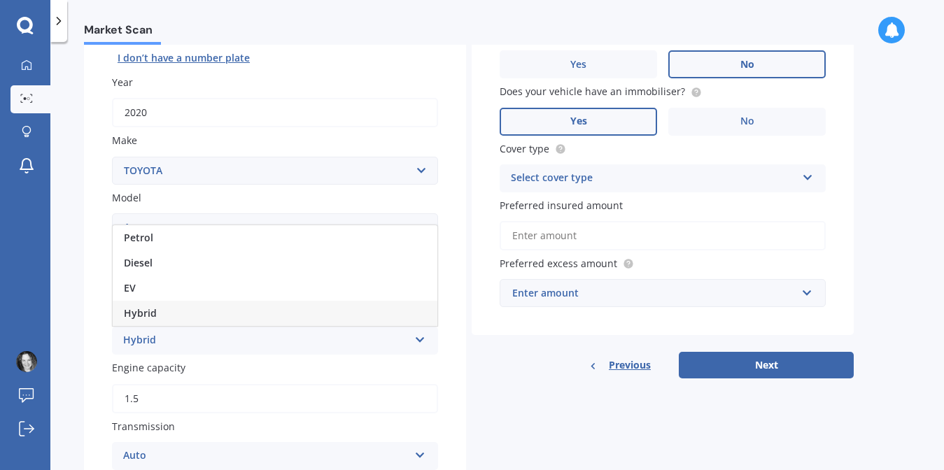
click at [409, 316] on div "Hybrid" at bounding box center [275, 313] width 325 height 25
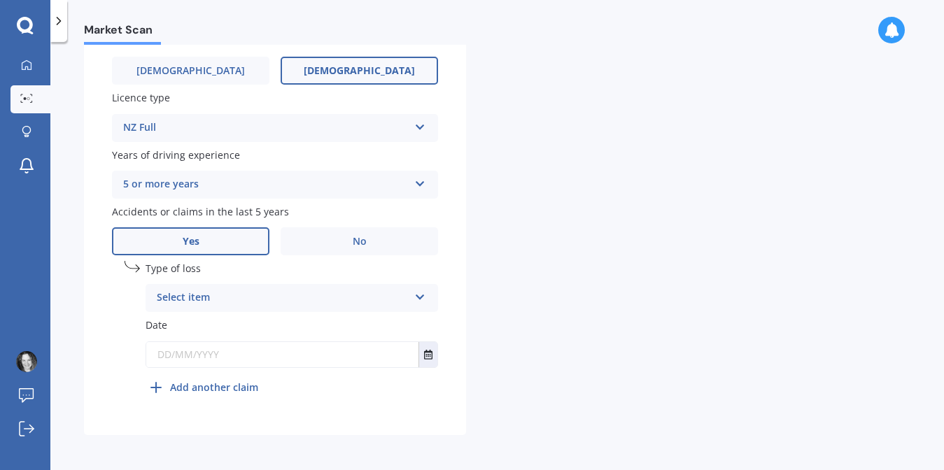
scroll to position [682, 0]
click at [421, 292] on icon at bounding box center [420, 293] width 12 height 10
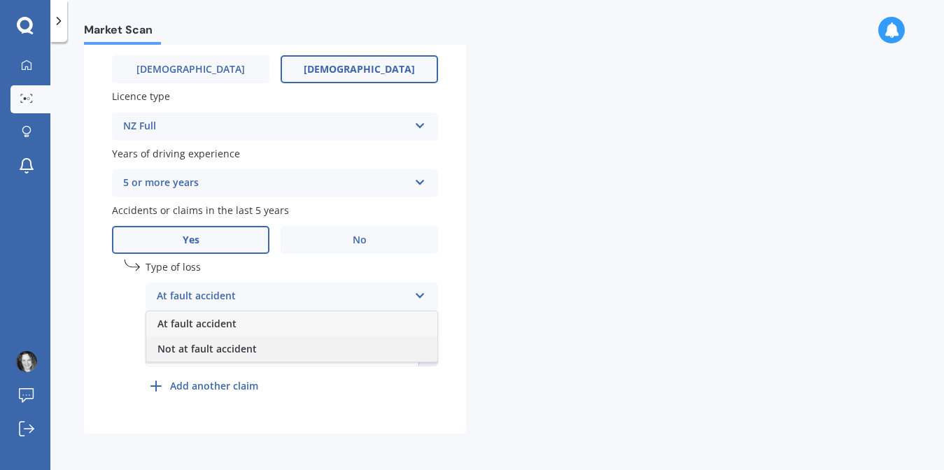
click at [394, 353] on div "Not at fault accident" at bounding box center [291, 349] width 291 height 25
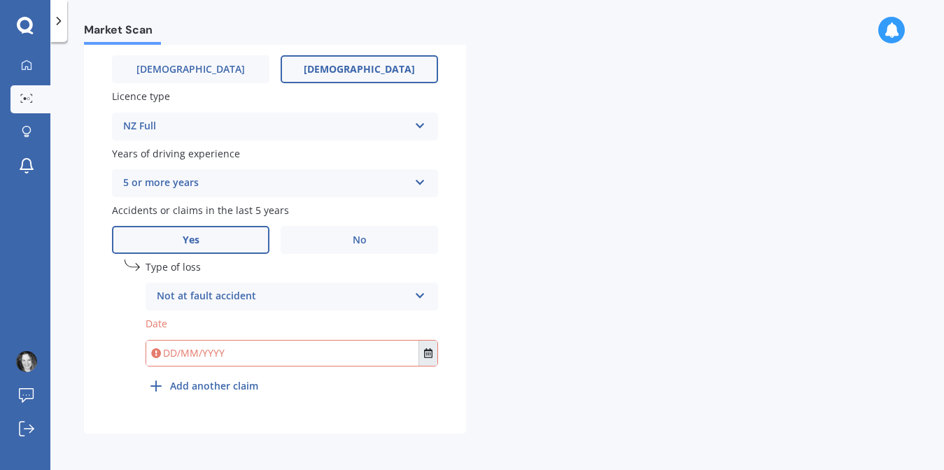
click at [429, 352] on icon "Select date" at bounding box center [428, 353] width 8 height 10
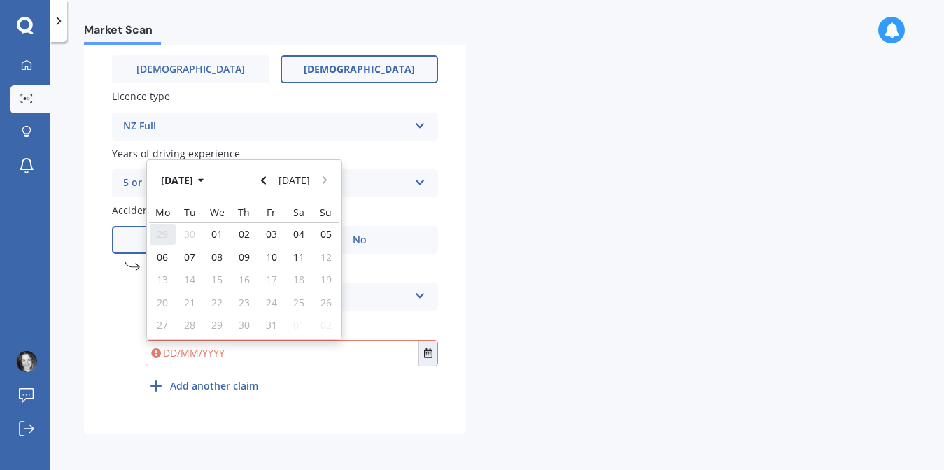
click at [167, 232] on span "29" at bounding box center [162, 233] width 11 height 13
type input "[DATE]"
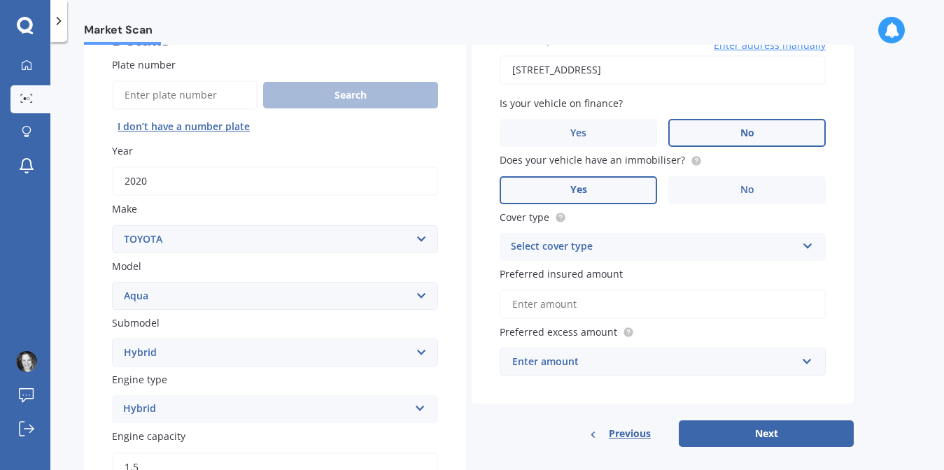
scroll to position [113, 0]
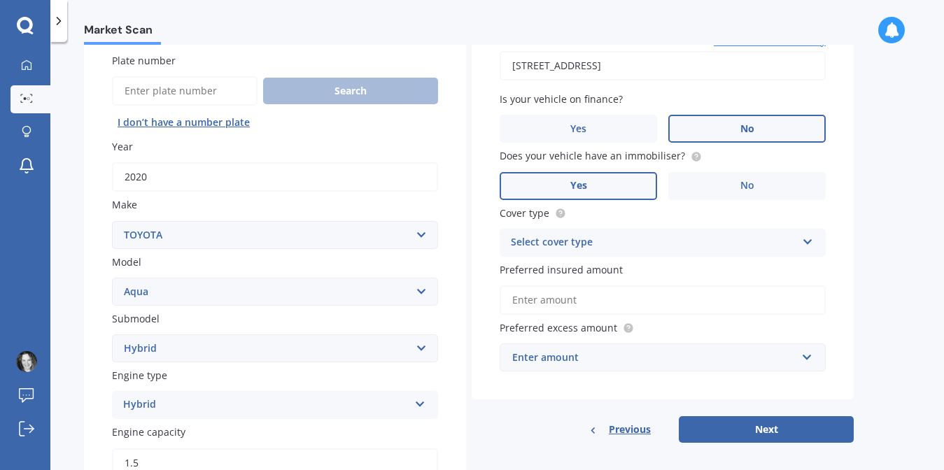
click at [804, 244] on icon at bounding box center [808, 239] width 12 height 10
click at [784, 270] on div "Comprehensive" at bounding box center [662, 269] width 325 height 25
click at [568, 302] on input "Preferred insured amount" at bounding box center [663, 299] width 326 height 29
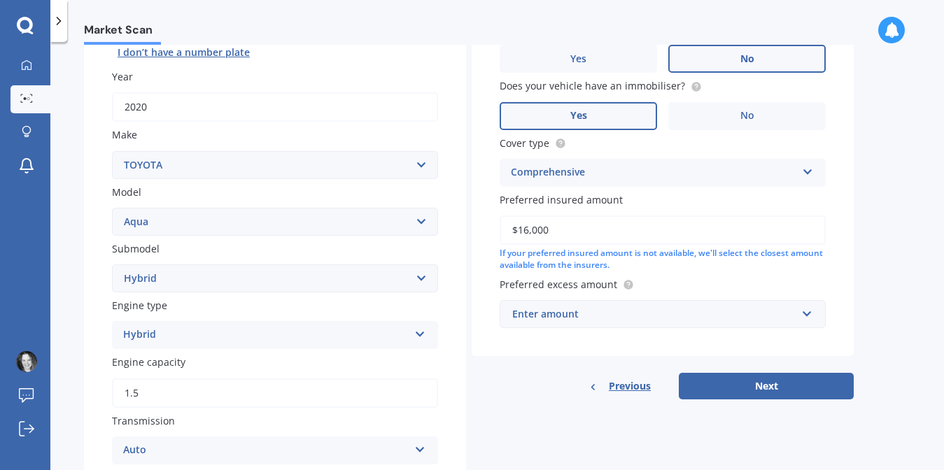
scroll to position [233, 0]
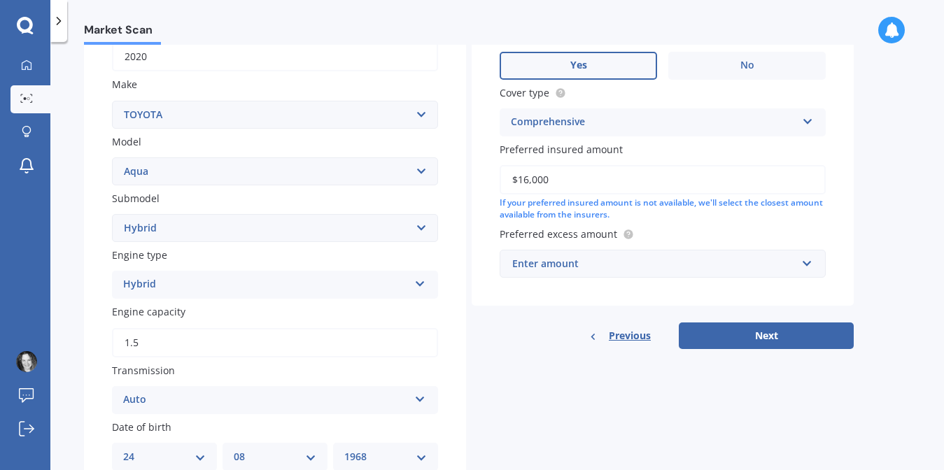
type input "$16,000"
click at [806, 267] on input "text" at bounding box center [657, 263] width 313 height 27
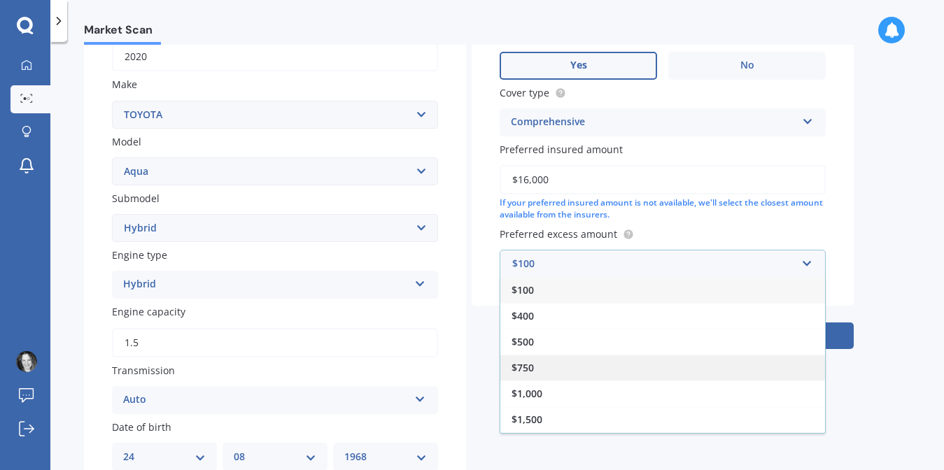
click at [721, 367] on div "$750" at bounding box center [662, 368] width 325 height 26
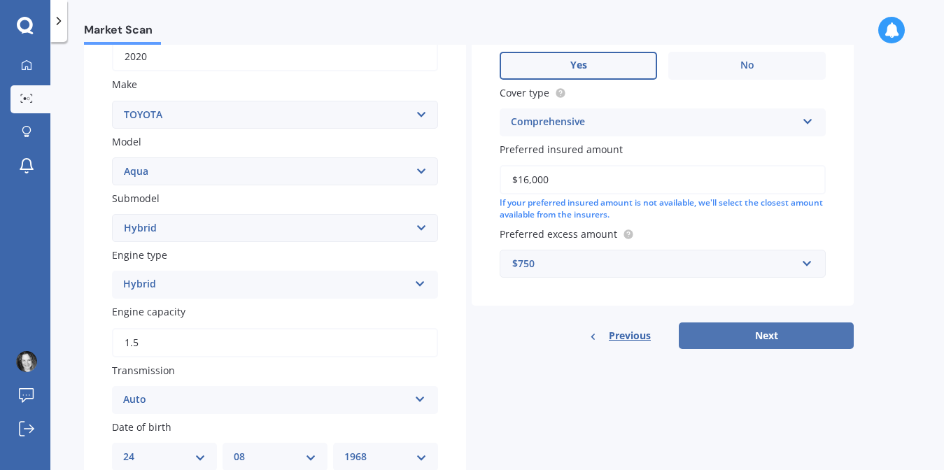
click at [762, 337] on button "Next" at bounding box center [766, 336] width 175 height 27
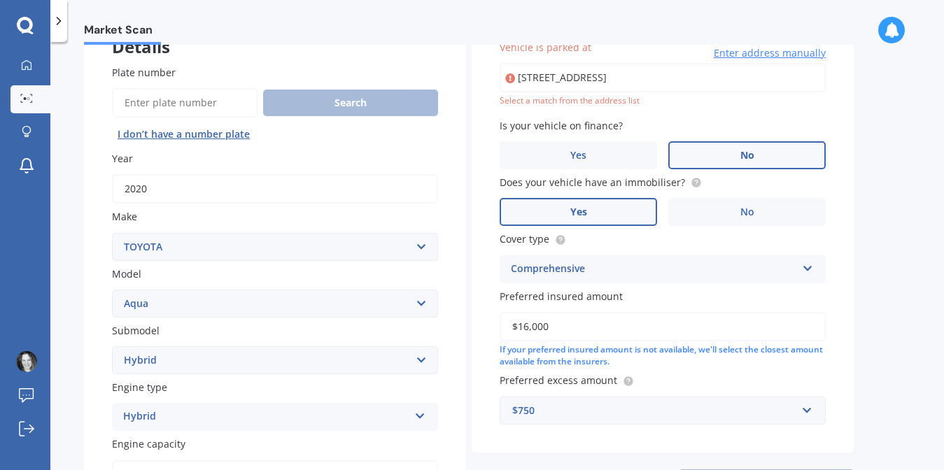
scroll to position [96, 0]
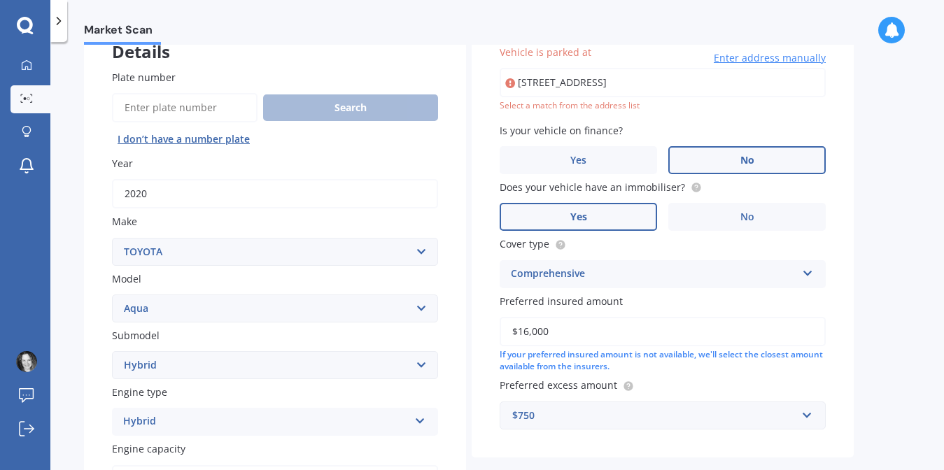
type input "[STREET_ADDRESS]"
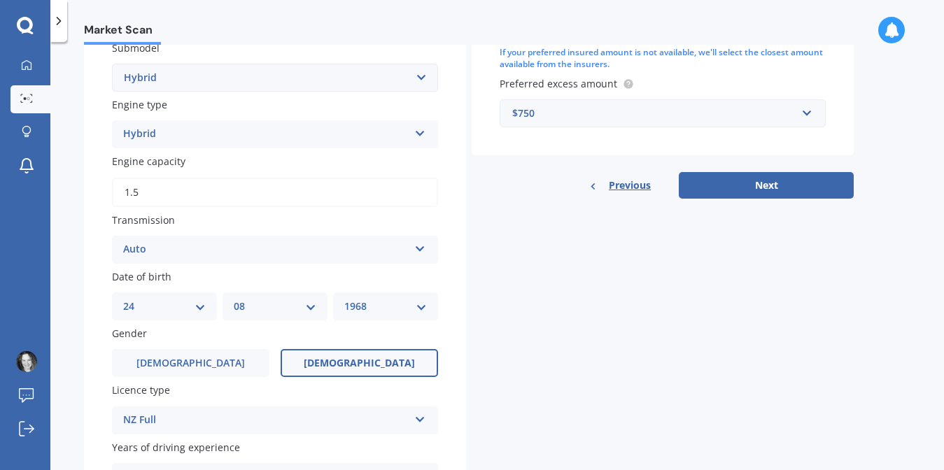
scroll to position [425, 0]
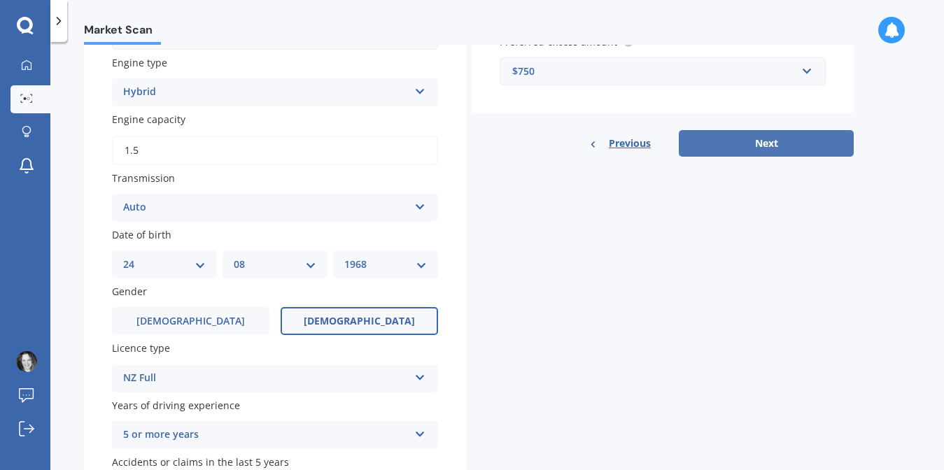
click at [749, 143] on button "Next" at bounding box center [766, 143] width 175 height 27
select select "24"
select select "08"
select select "1968"
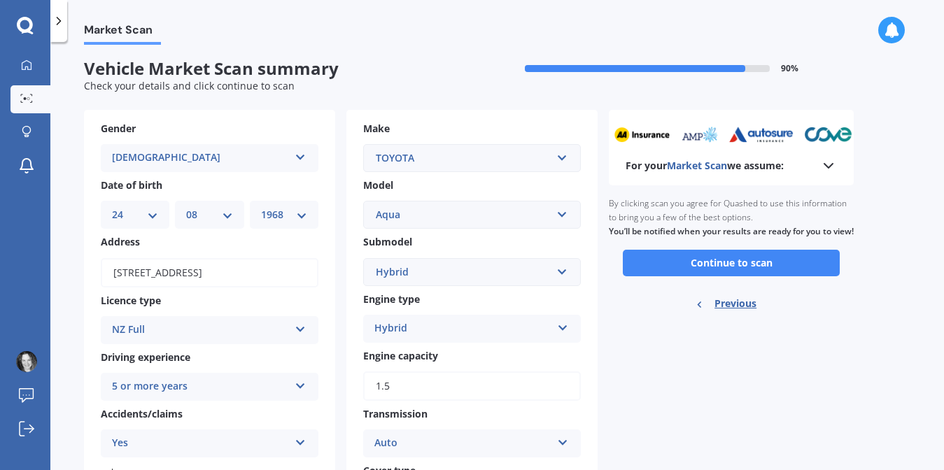
scroll to position [0, 0]
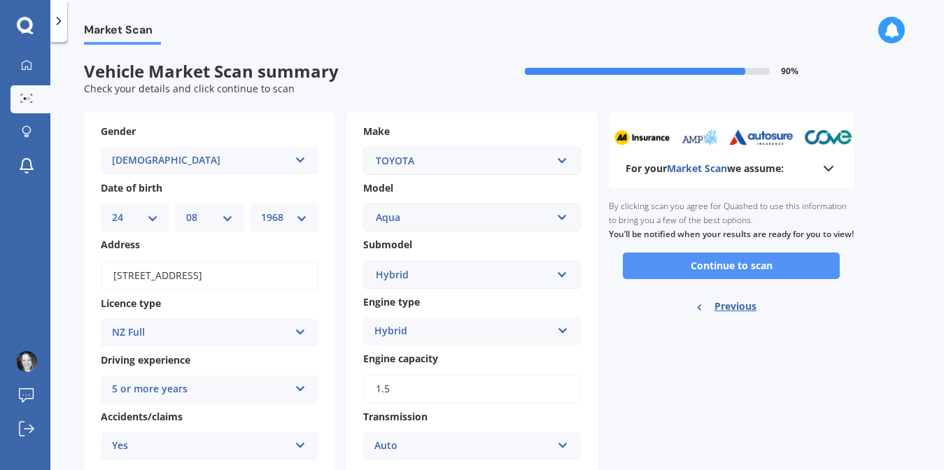
click at [672, 278] on button "Continue to scan" at bounding box center [731, 266] width 217 height 27
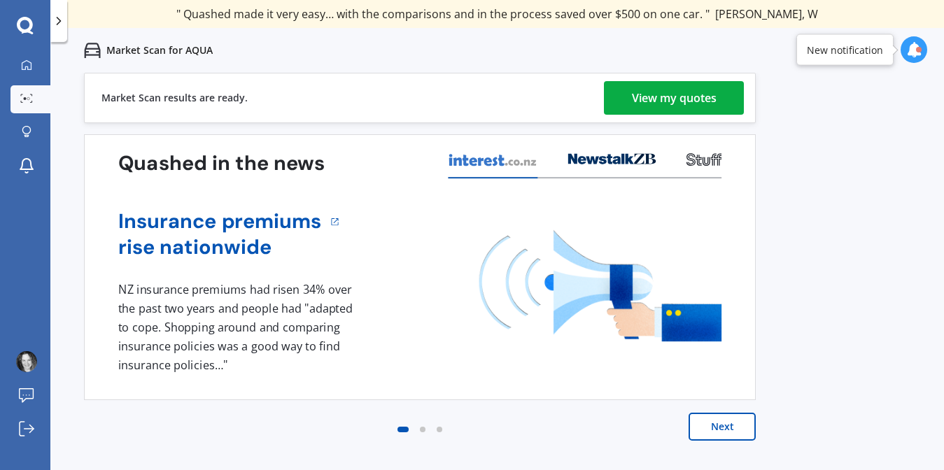
click at [656, 101] on div "View my quotes" at bounding box center [674, 98] width 85 height 34
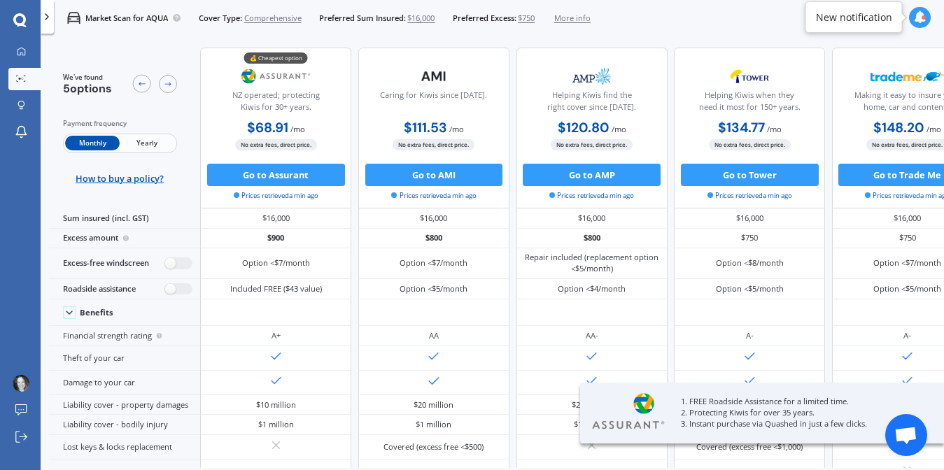
click at [140, 143] on span "Yearly" at bounding box center [147, 143] width 55 height 15
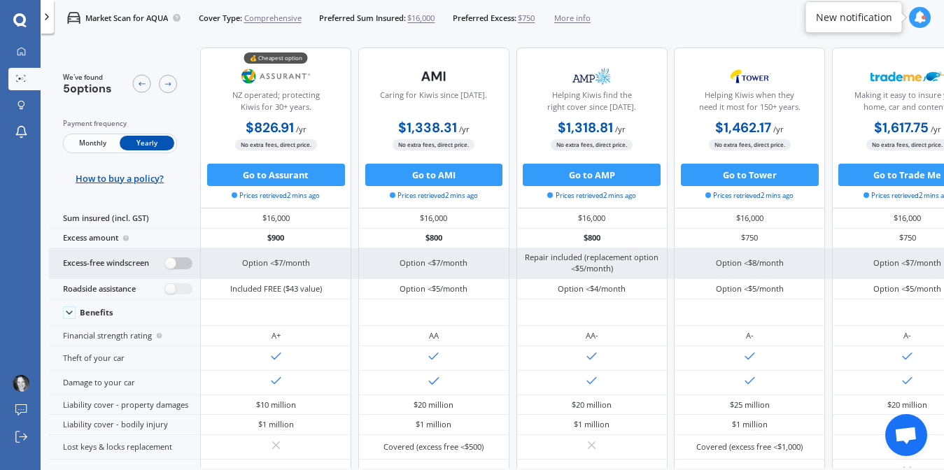
click at [183, 262] on label at bounding box center [178, 263] width 27 height 12
radio input "true"
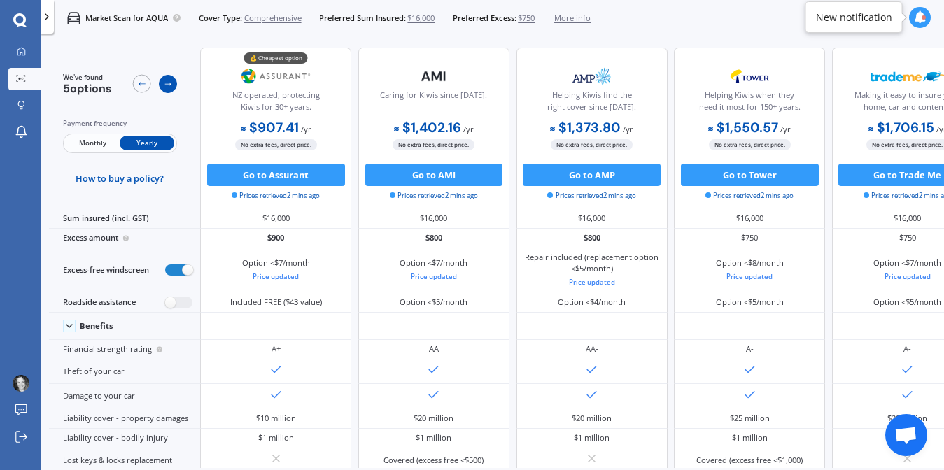
click at [169, 83] on icon at bounding box center [167, 85] width 6 height 4
